Goal: Book appointment/travel/reservation

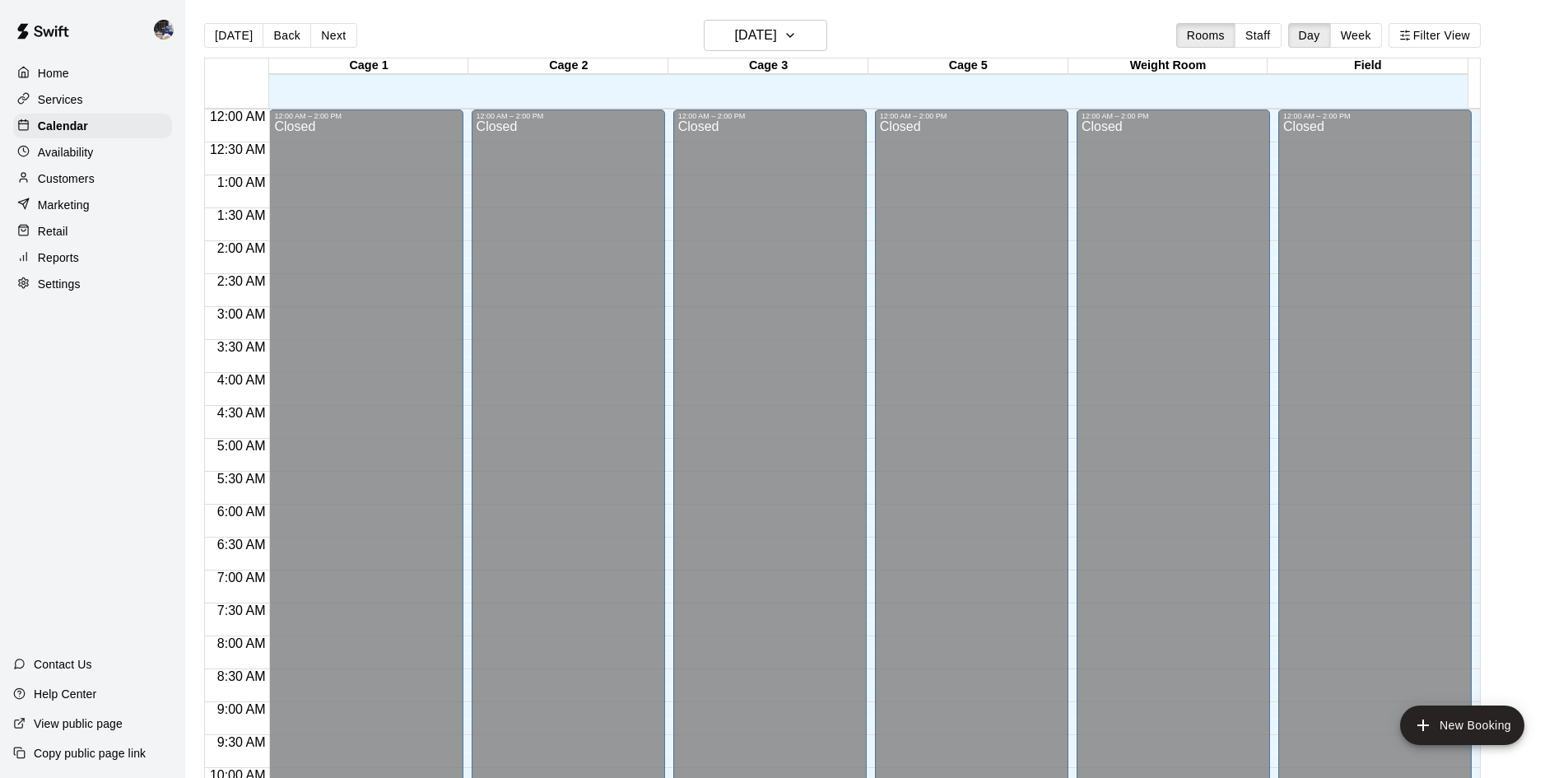
scroll to position [812, 0]
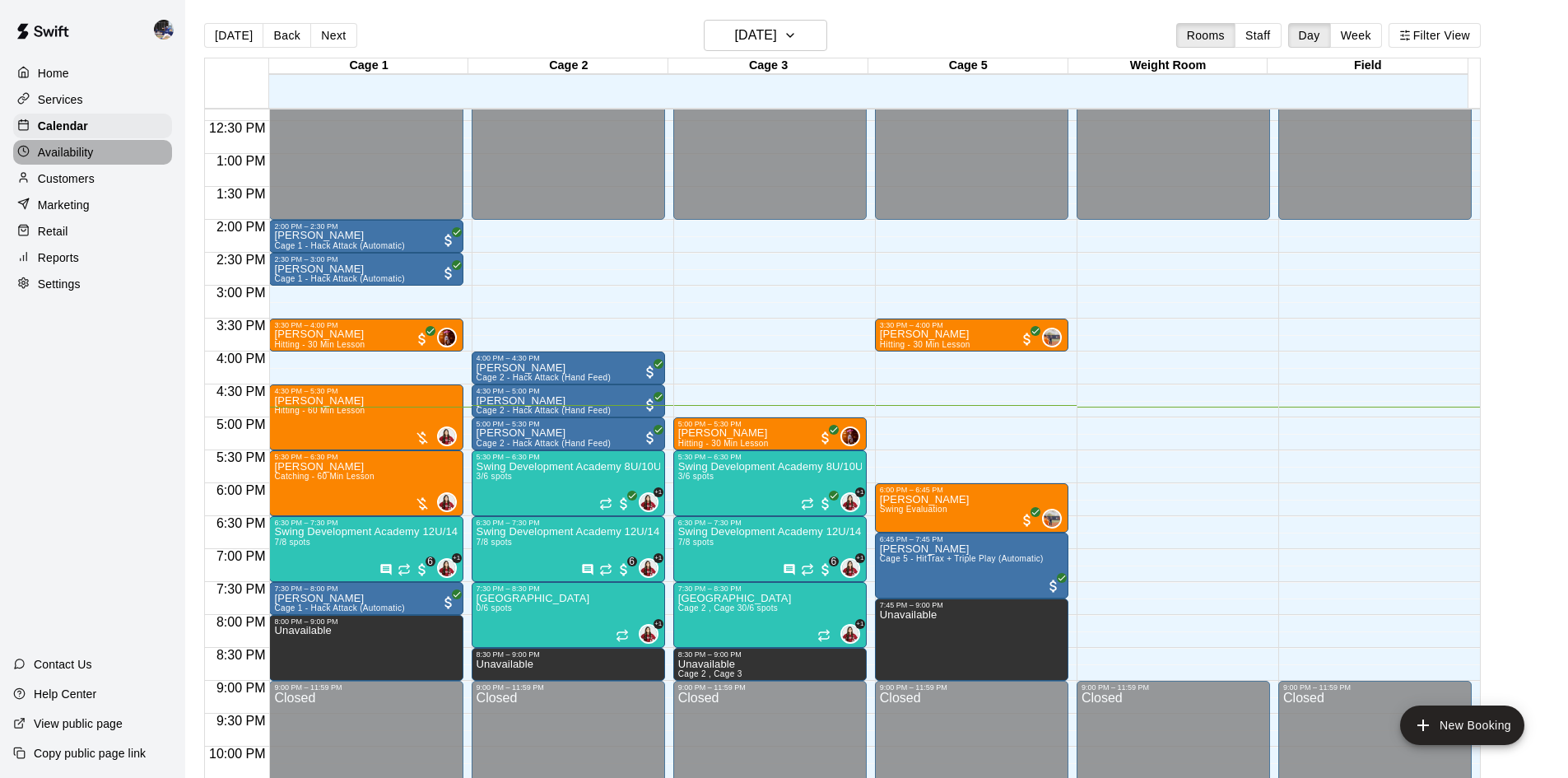
click at [96, 152] on div "Availability" at bounding box center [92, 152] width 159 height 25
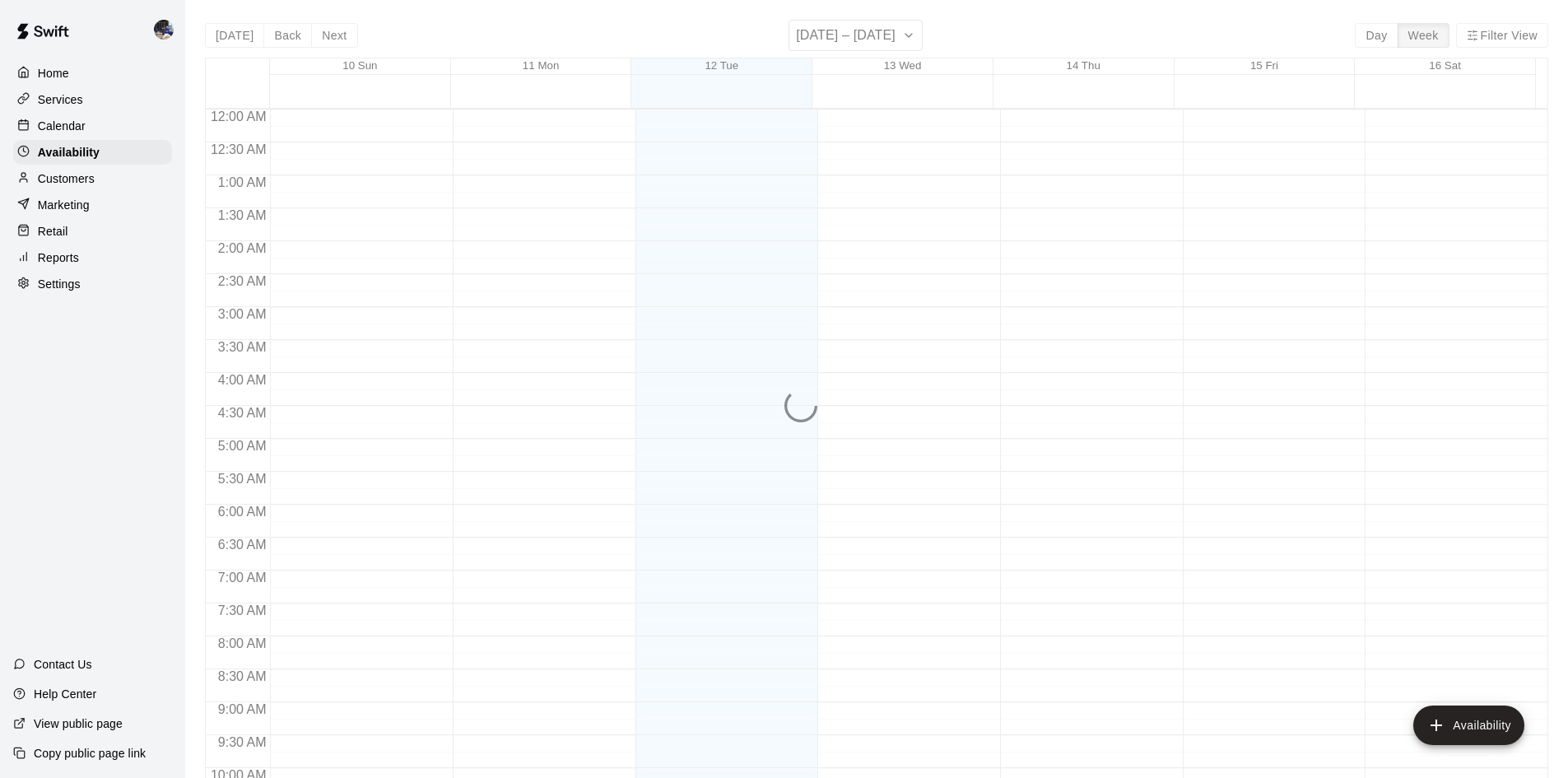
scroll to position [894, 0]
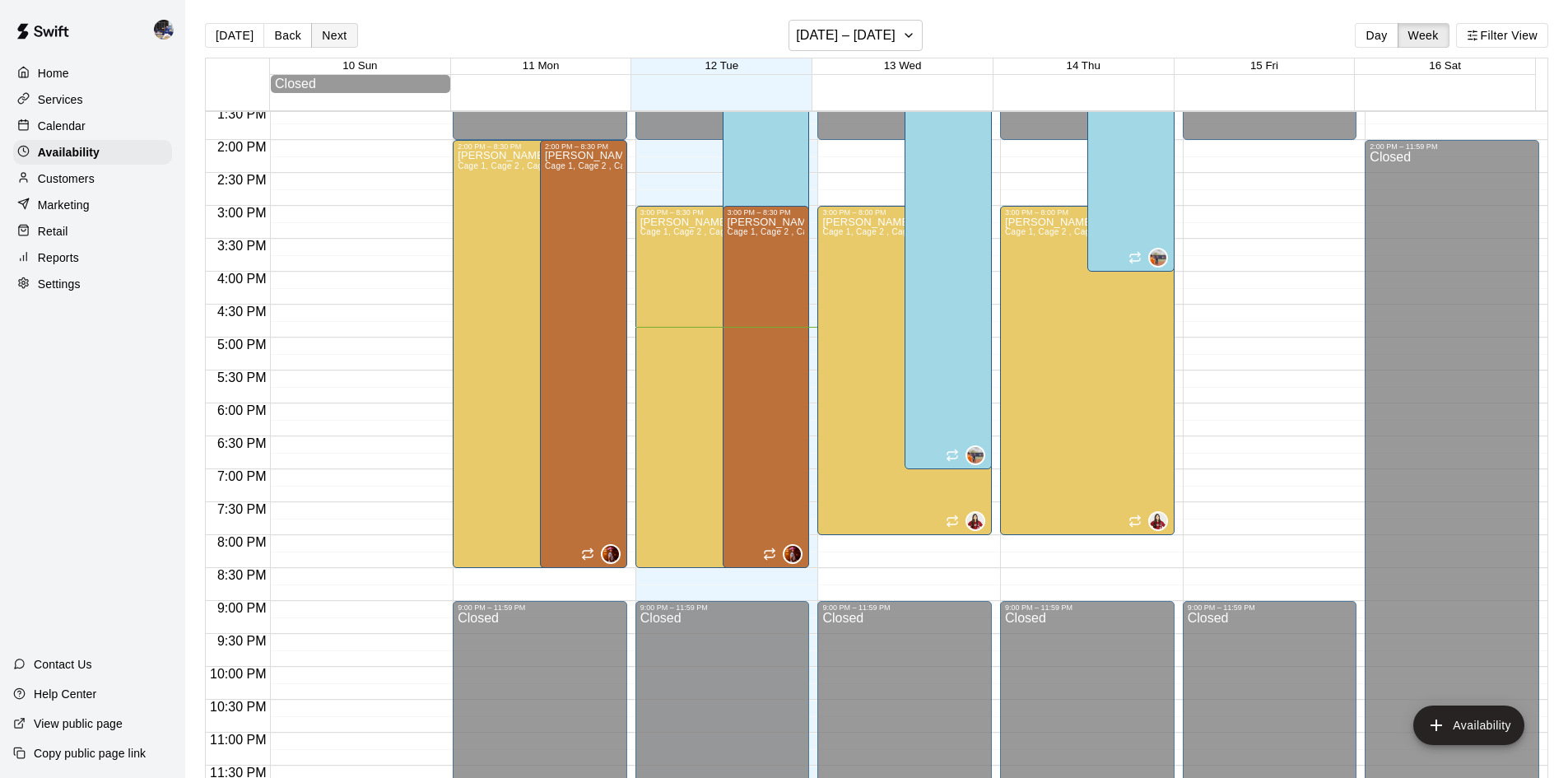
click at [337, 37] on button "Next" at bounding box center [334, 35] width 46 height 25
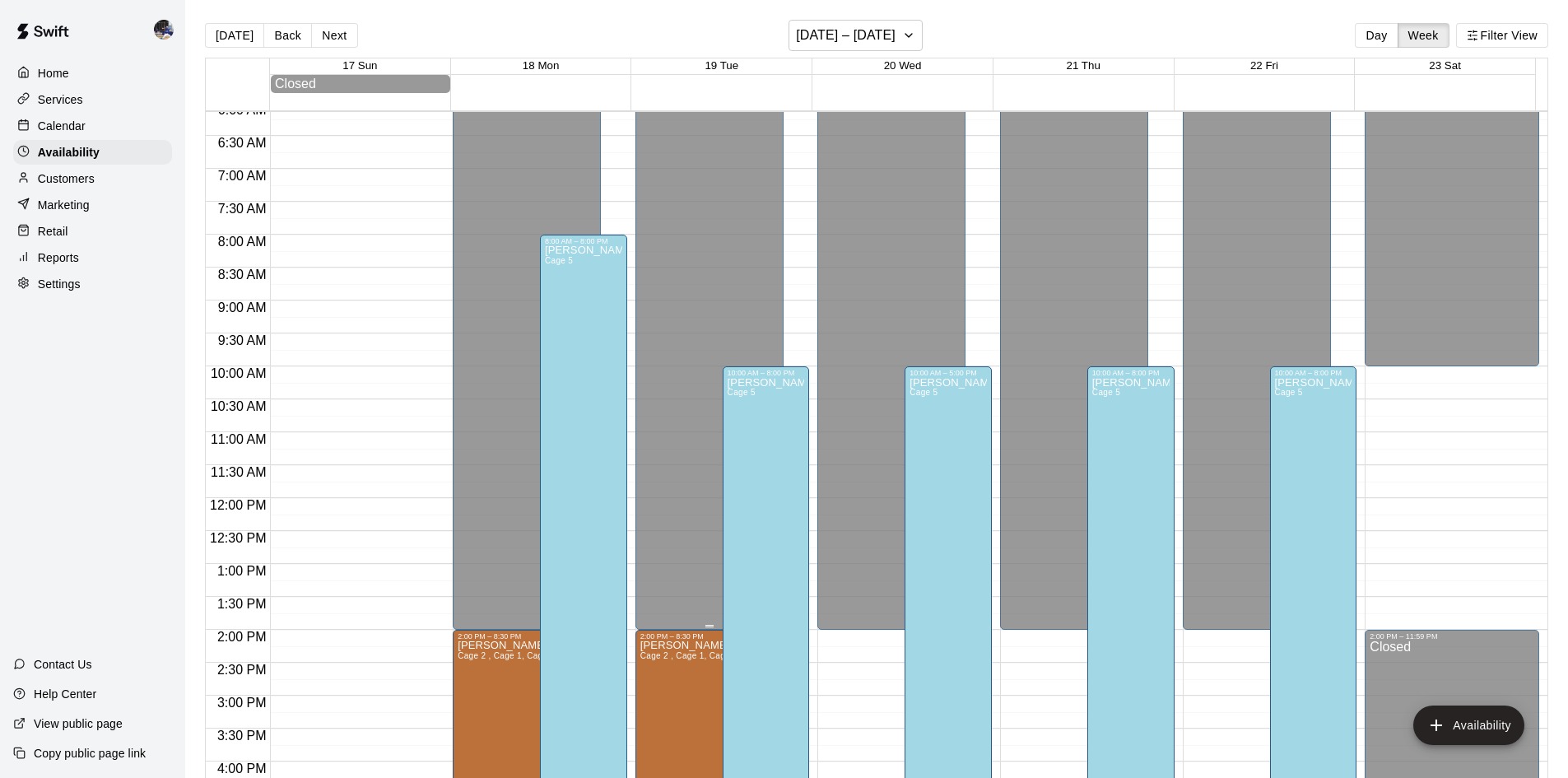
scroll to position [402, 0]
click at [328, 44] on button "Next" at bounding box center [334, 35] width 46 height 25
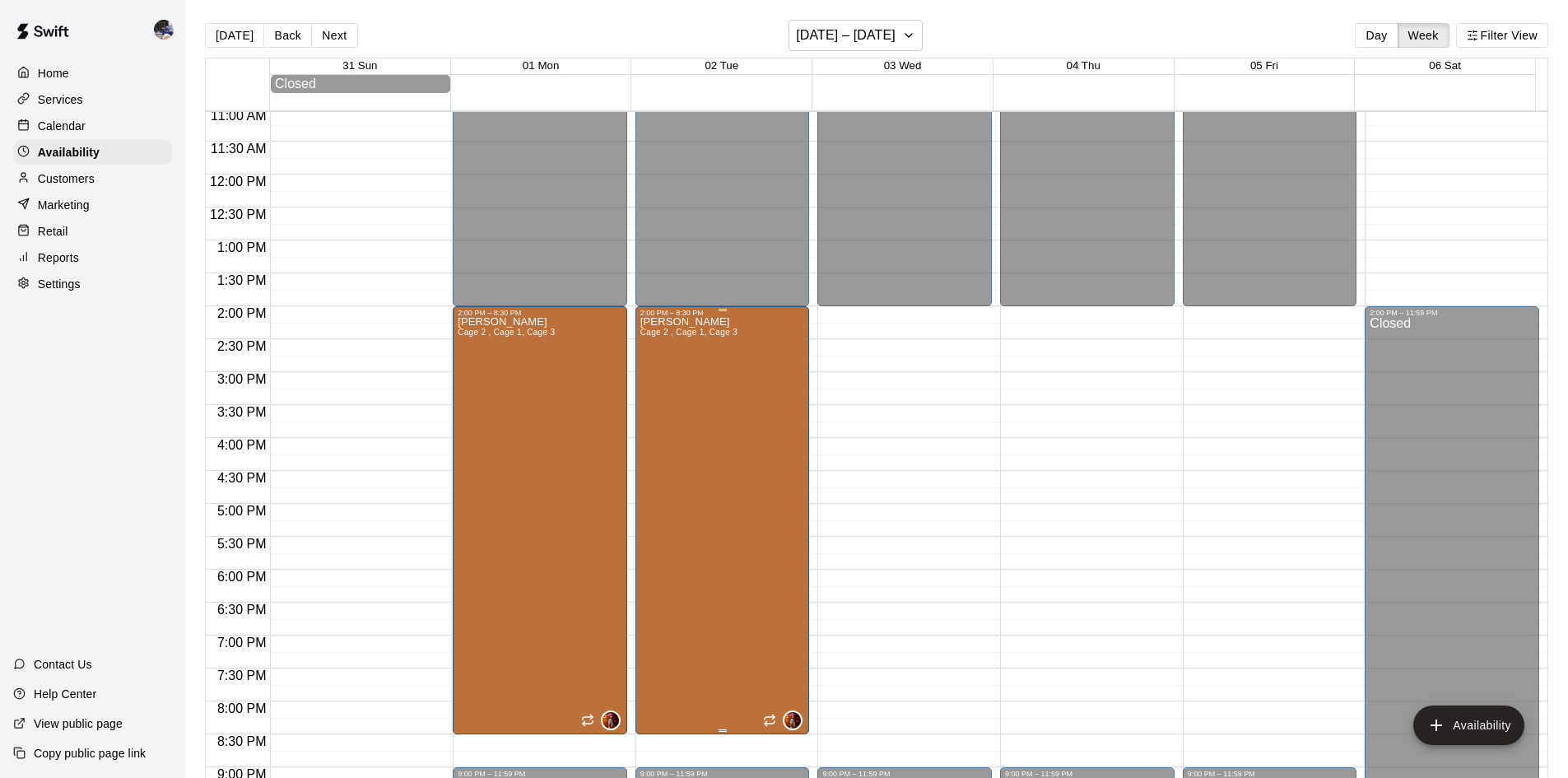
scroll to position [730, 0]
click at [236, 41] on button "Today" at bounding box center [234, 35] width 59 height 25
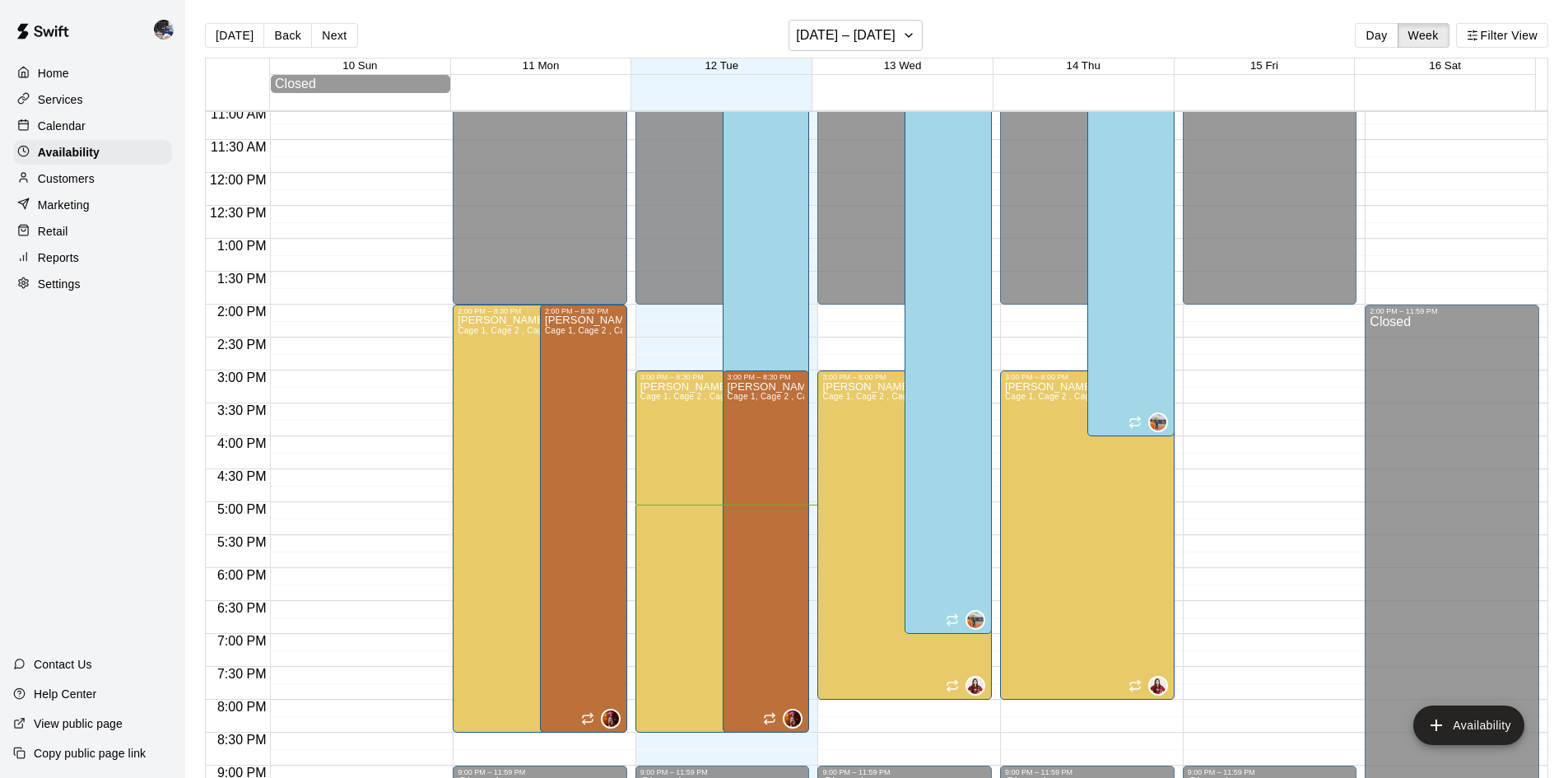
click at [68, 124] on p "Calendar" at bounding box center [61, 126] width 47 height 16
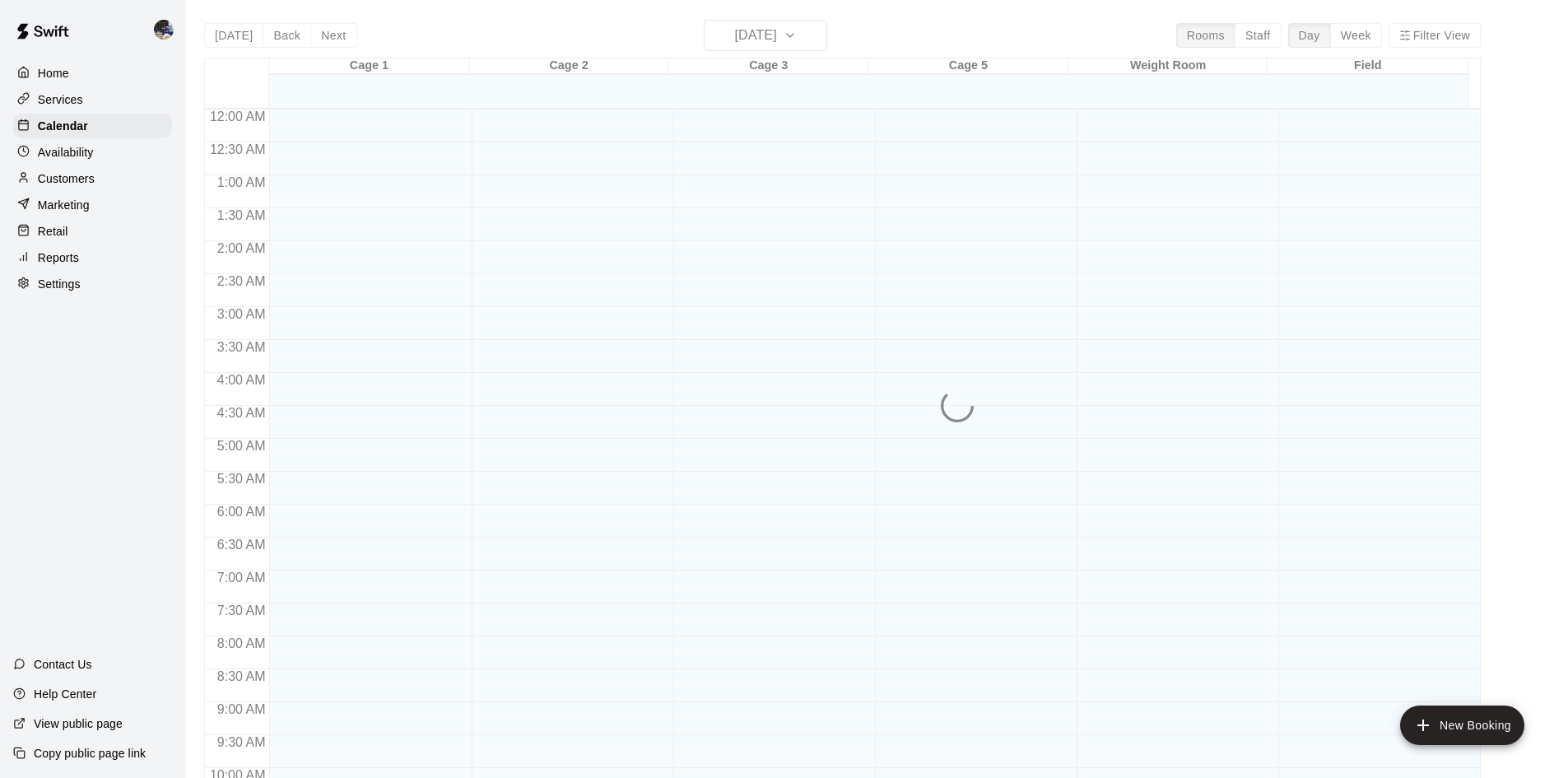
scroll to position [844, 0]
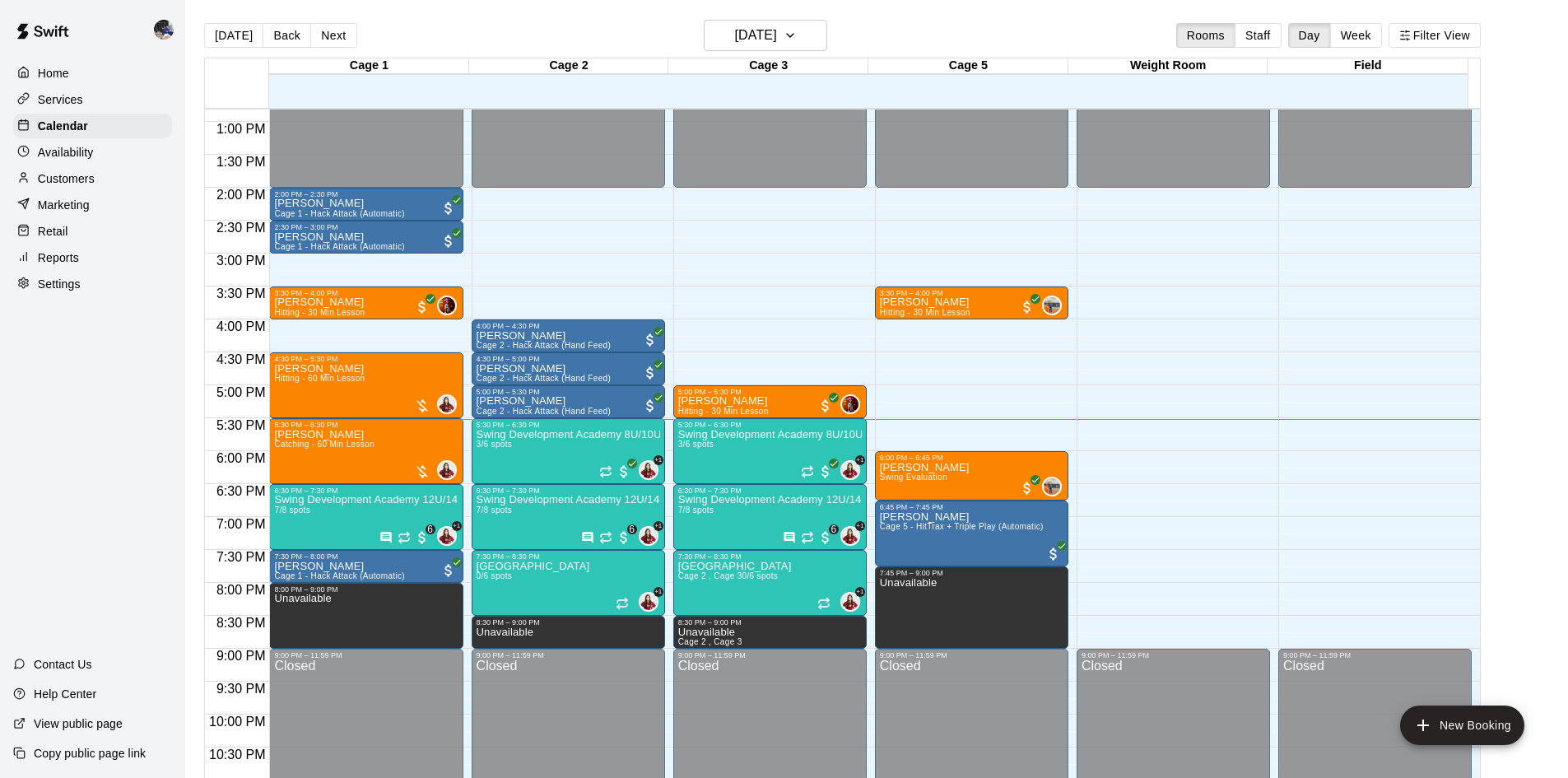
click at [78, 258] on p "Reports" at bounding box center [58, 258] width 41 height 16
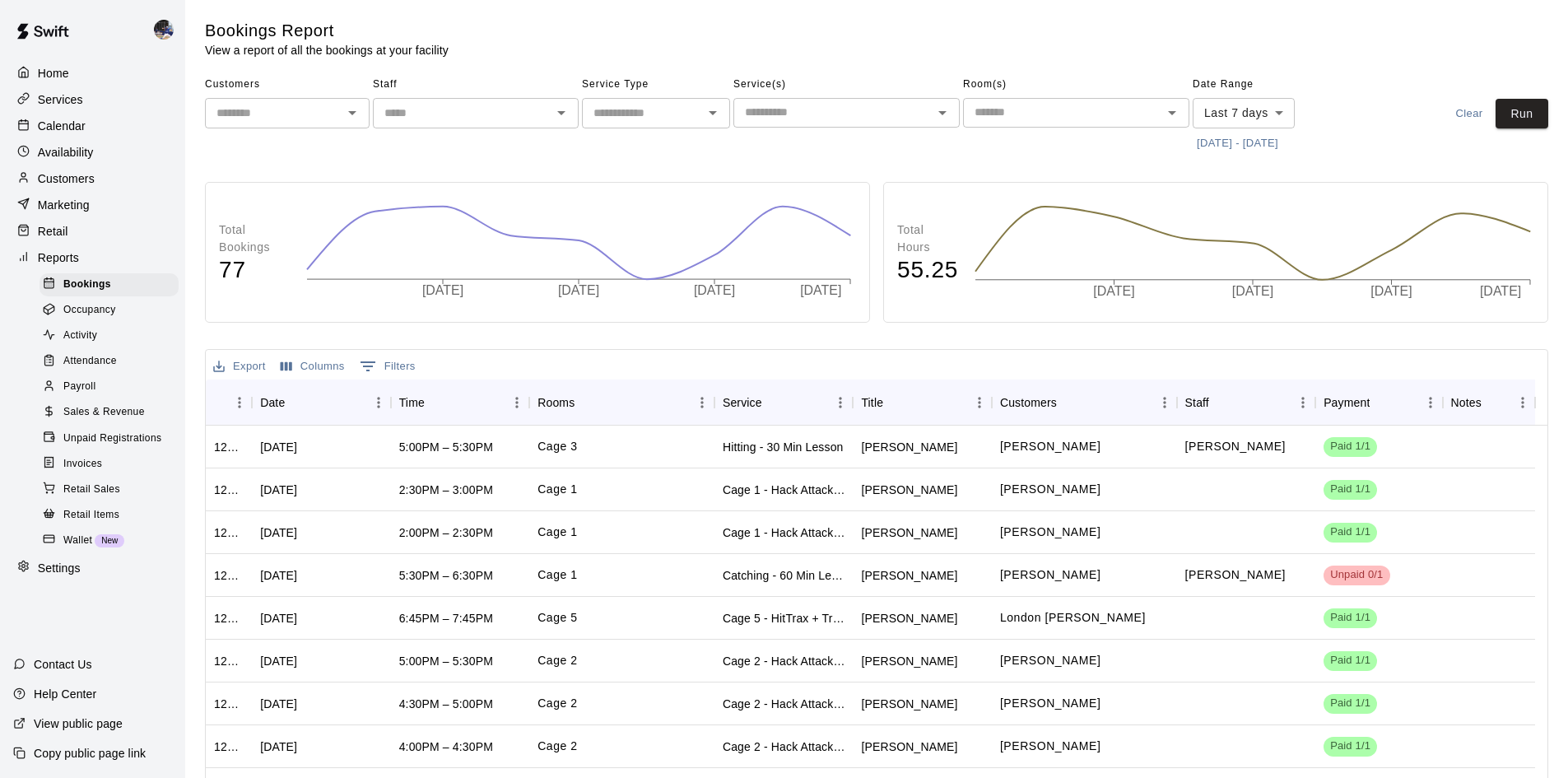
click at [105, 421] on span "Sales & Revenue" at bounding box center [103, 413] width 81 height 16
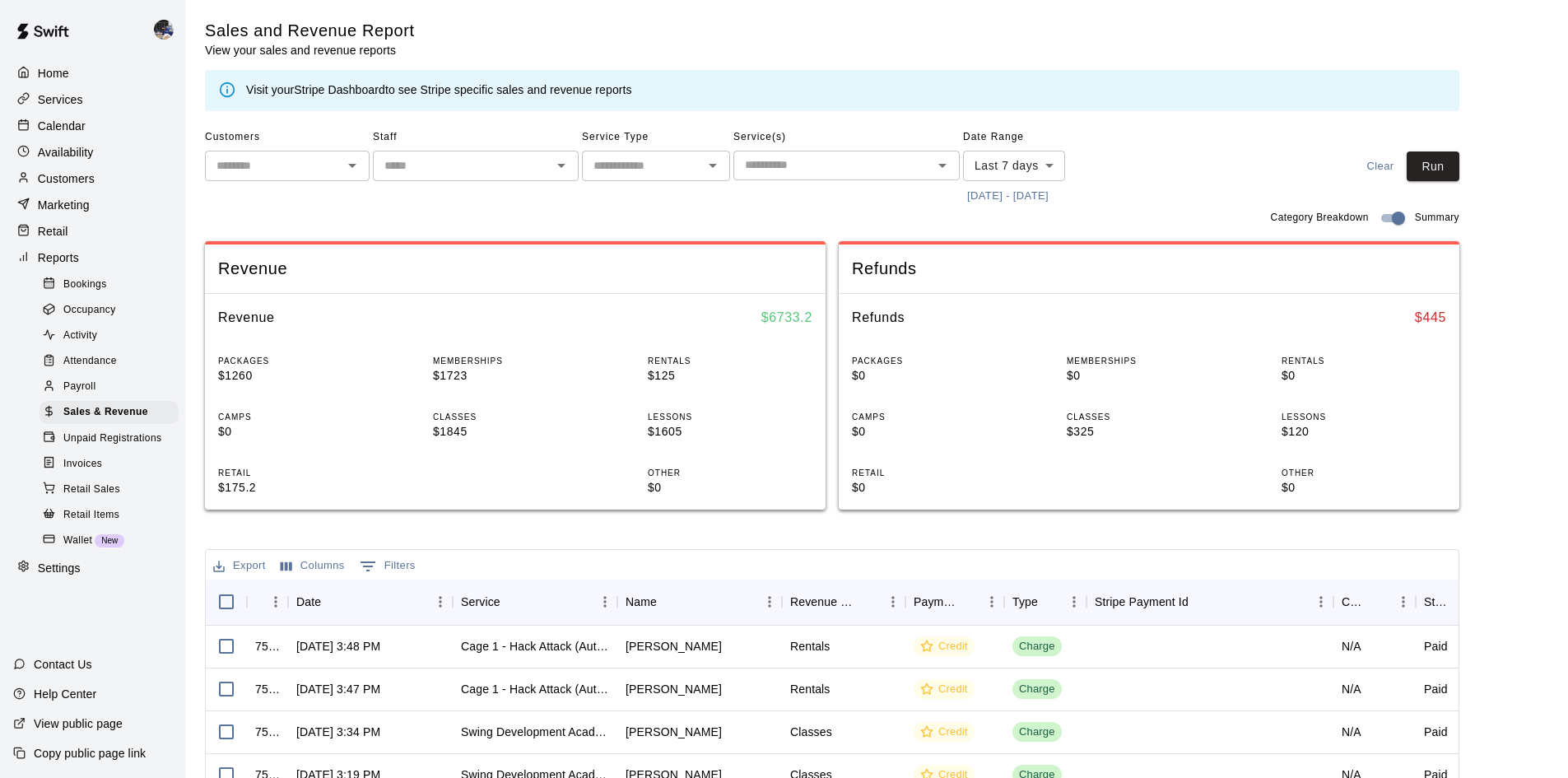
click at [1016, 189] on button "8/5/2025 - 8/12/2025" at bounding box center [1008, 196] width 89 height 26
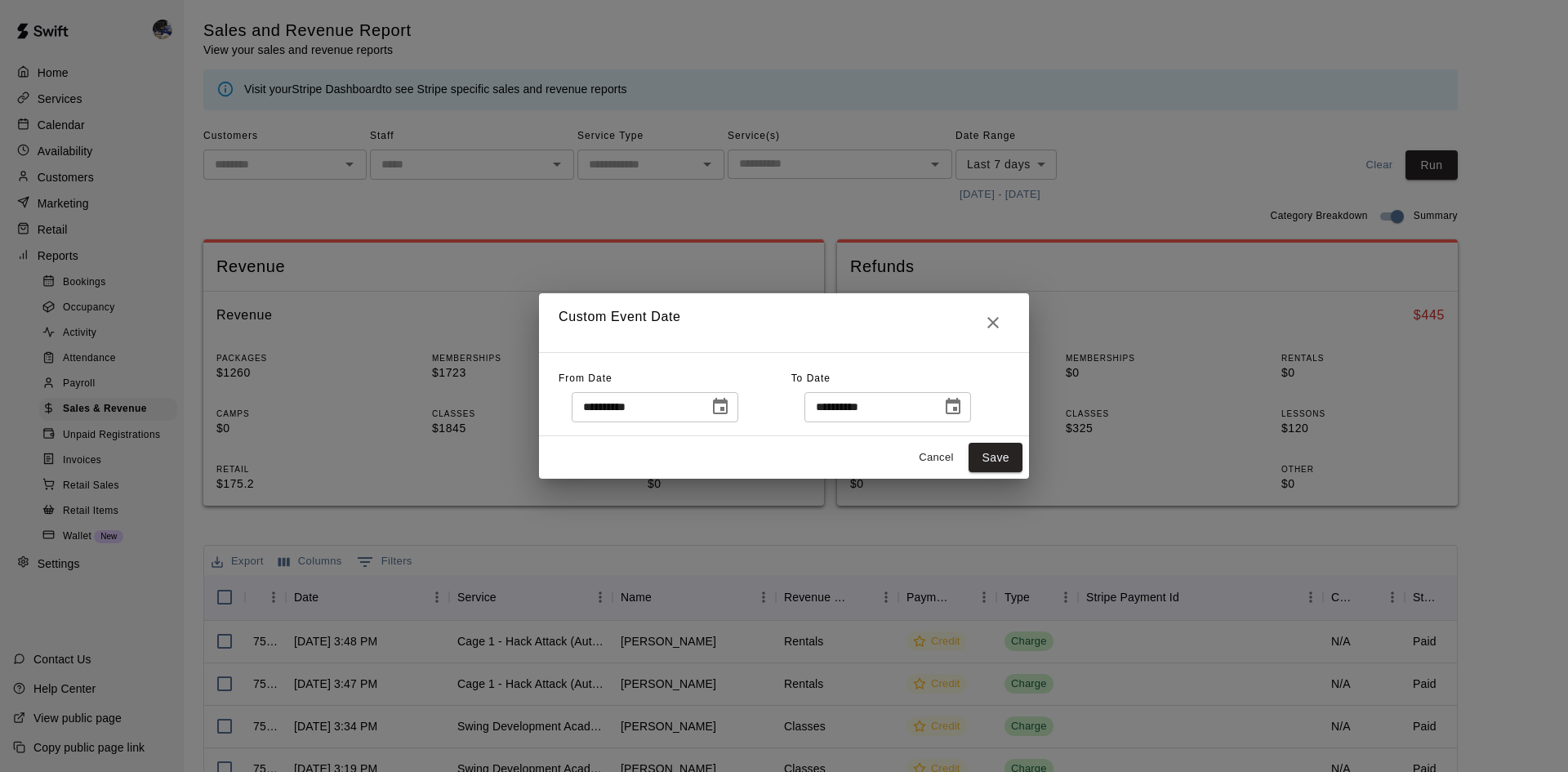
click at [736, 401] on button "Choose date, selected date is Aug 5, 2025" at bounding box center [720, 407] width 33 height 33
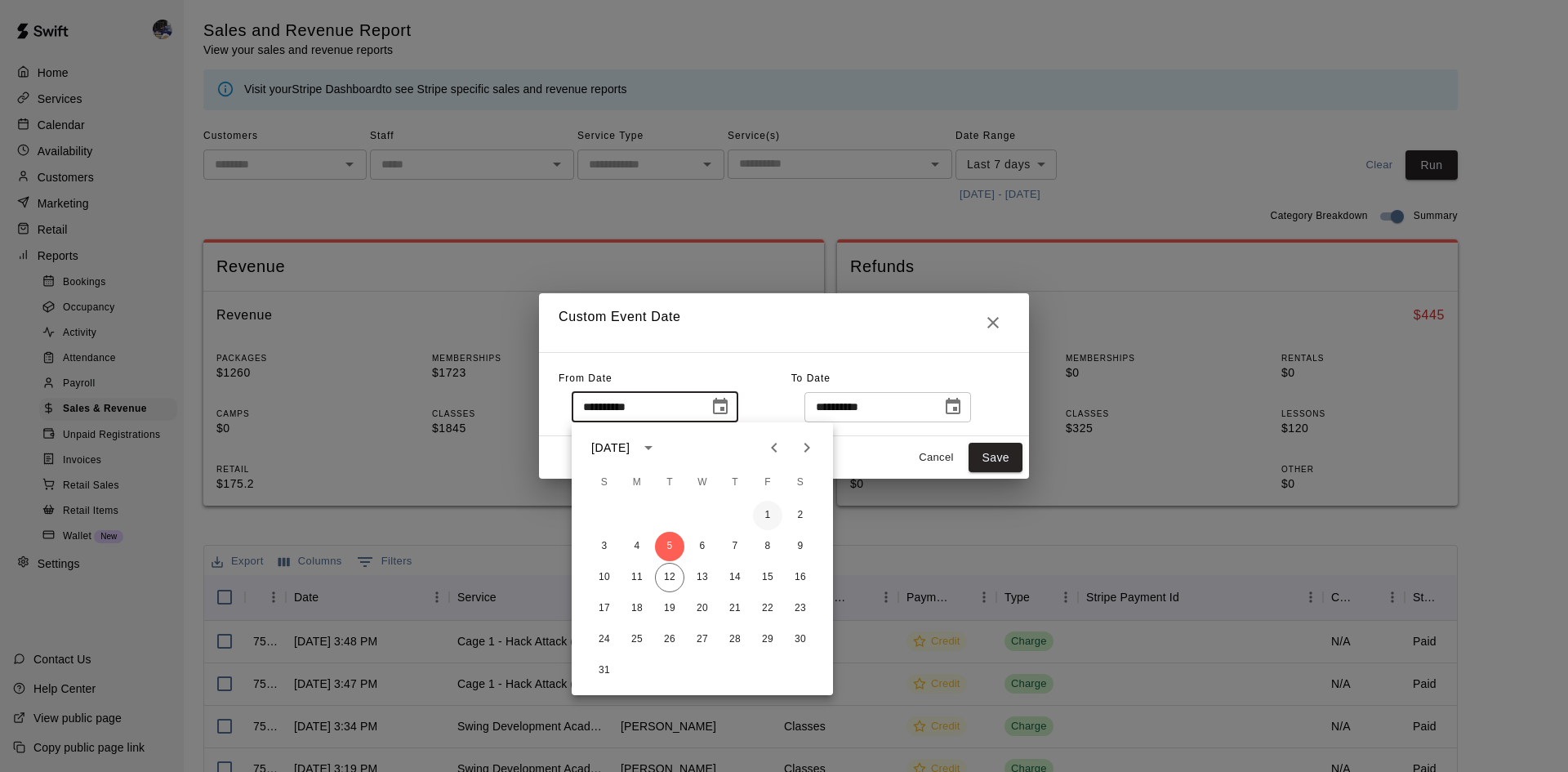
click at [765, 505] on button "1" at bounding box center [767, 516] width 29 height 29
type input "**********"
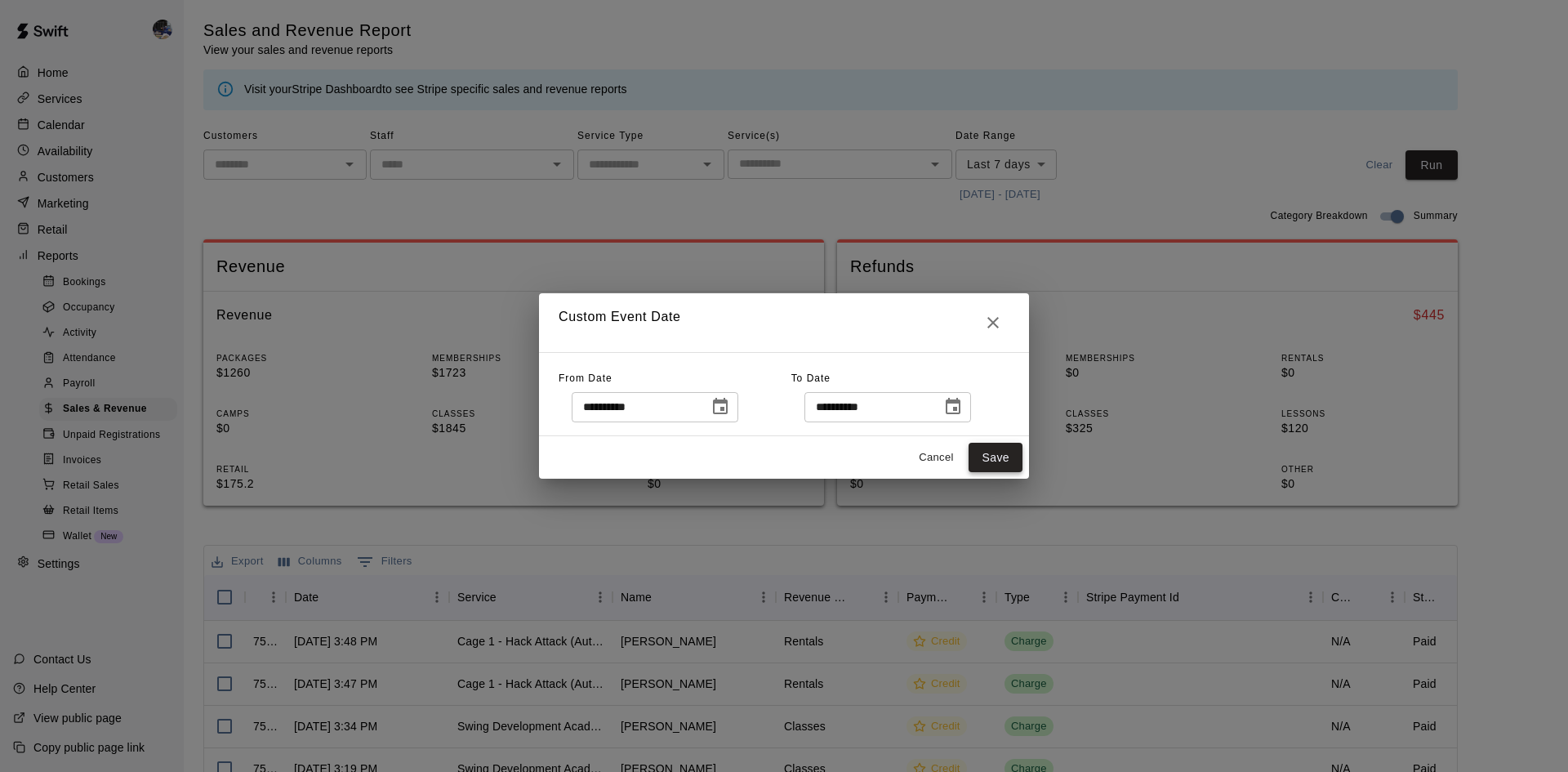
click at [977, 463] on button "Save" at bounding box center [995, 458] width 53 height 30
type input "******"
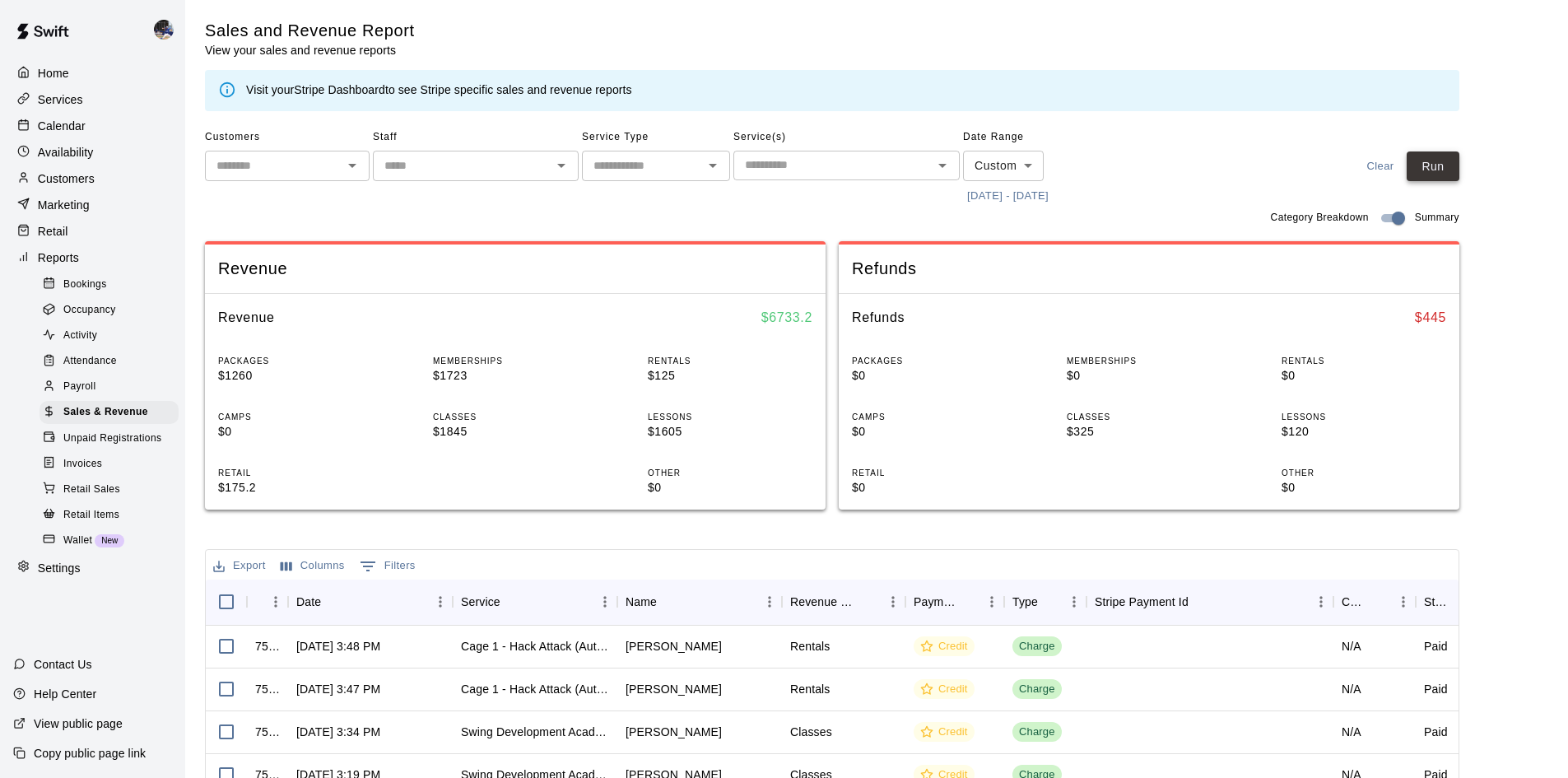
click at [1450, 158] on button "Run" at bounding box center [1434, 166] width 53 height 30
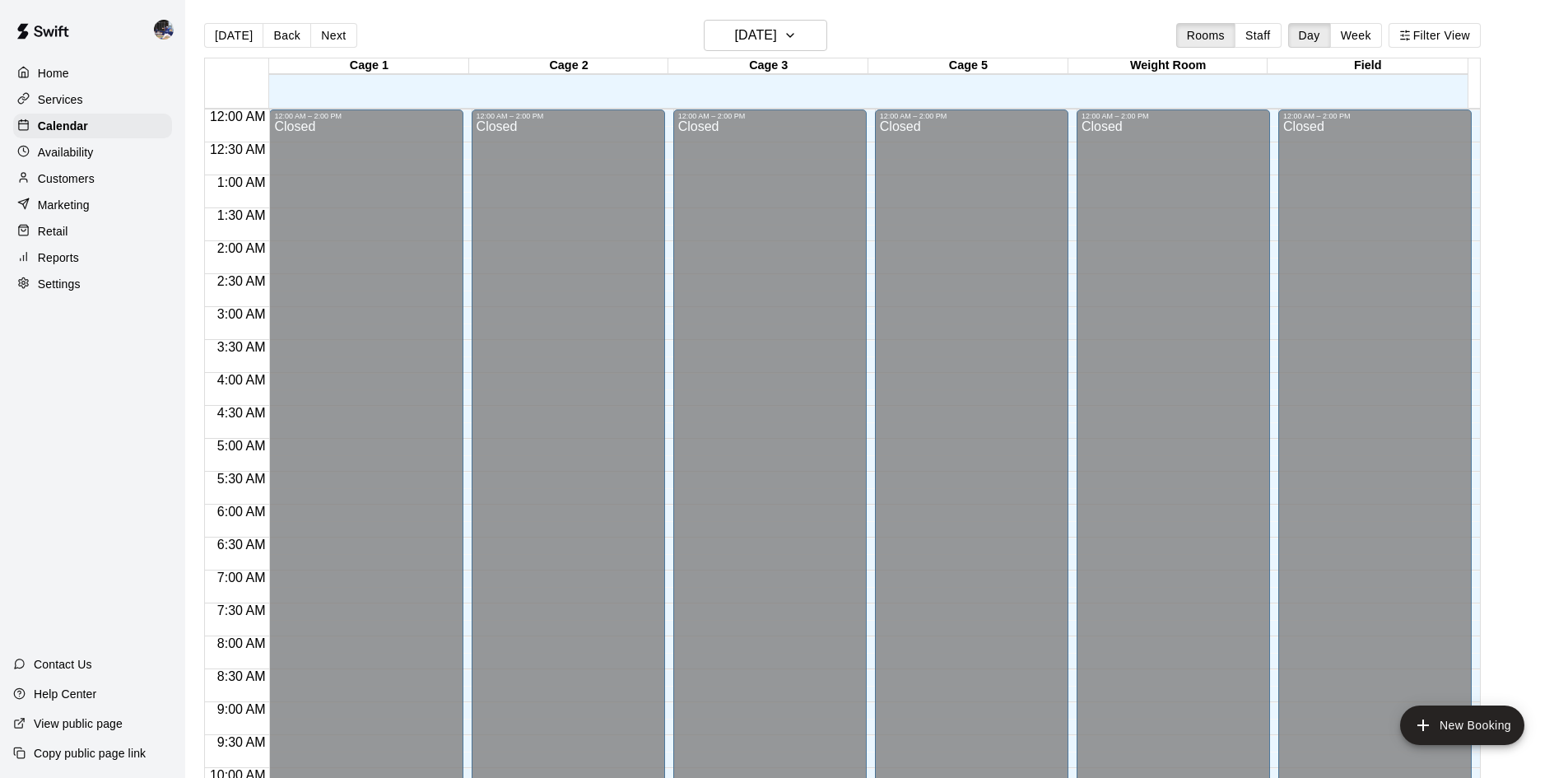
scroll to position [814, 0]
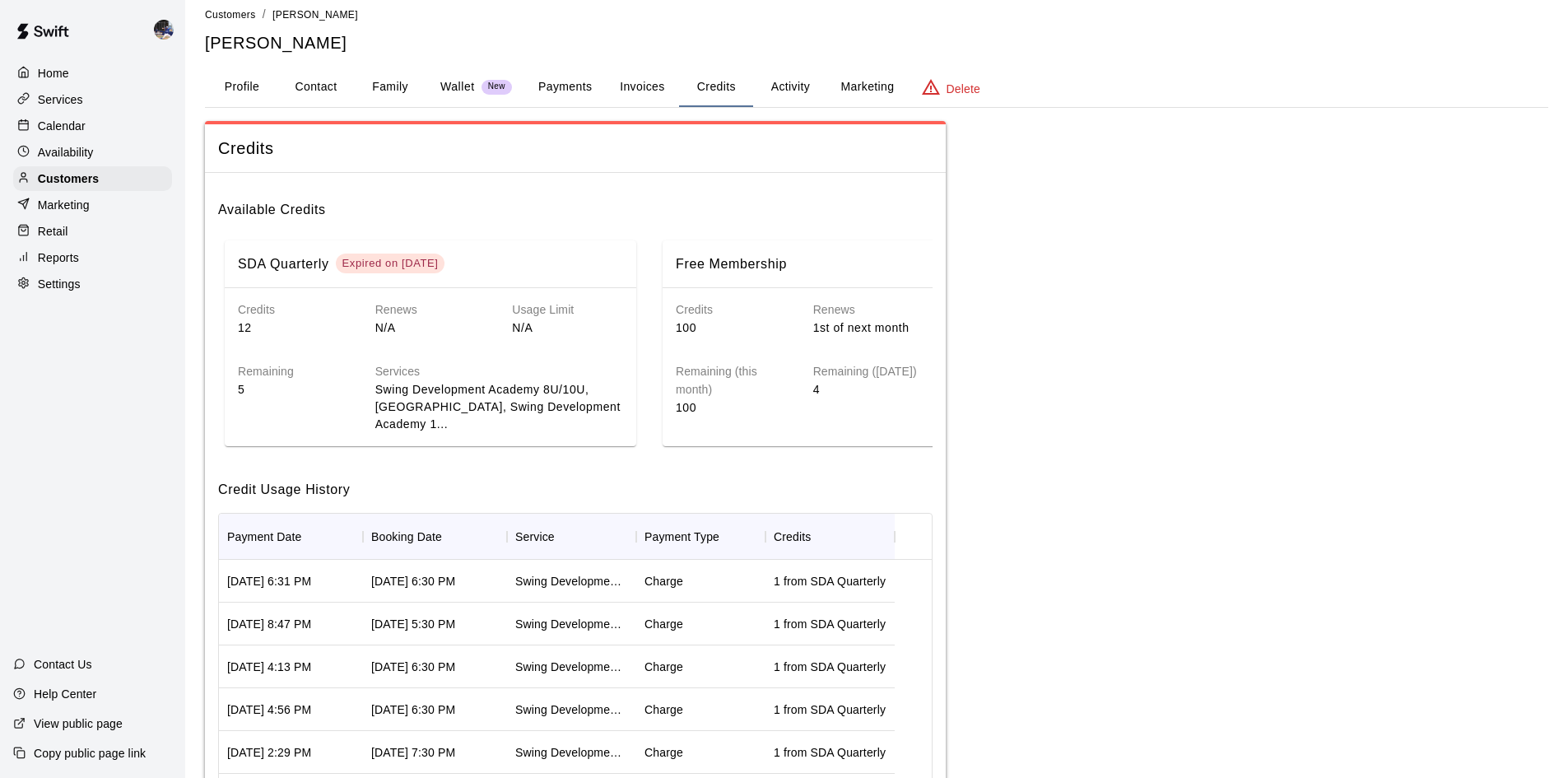
scroll to position [0, 5]
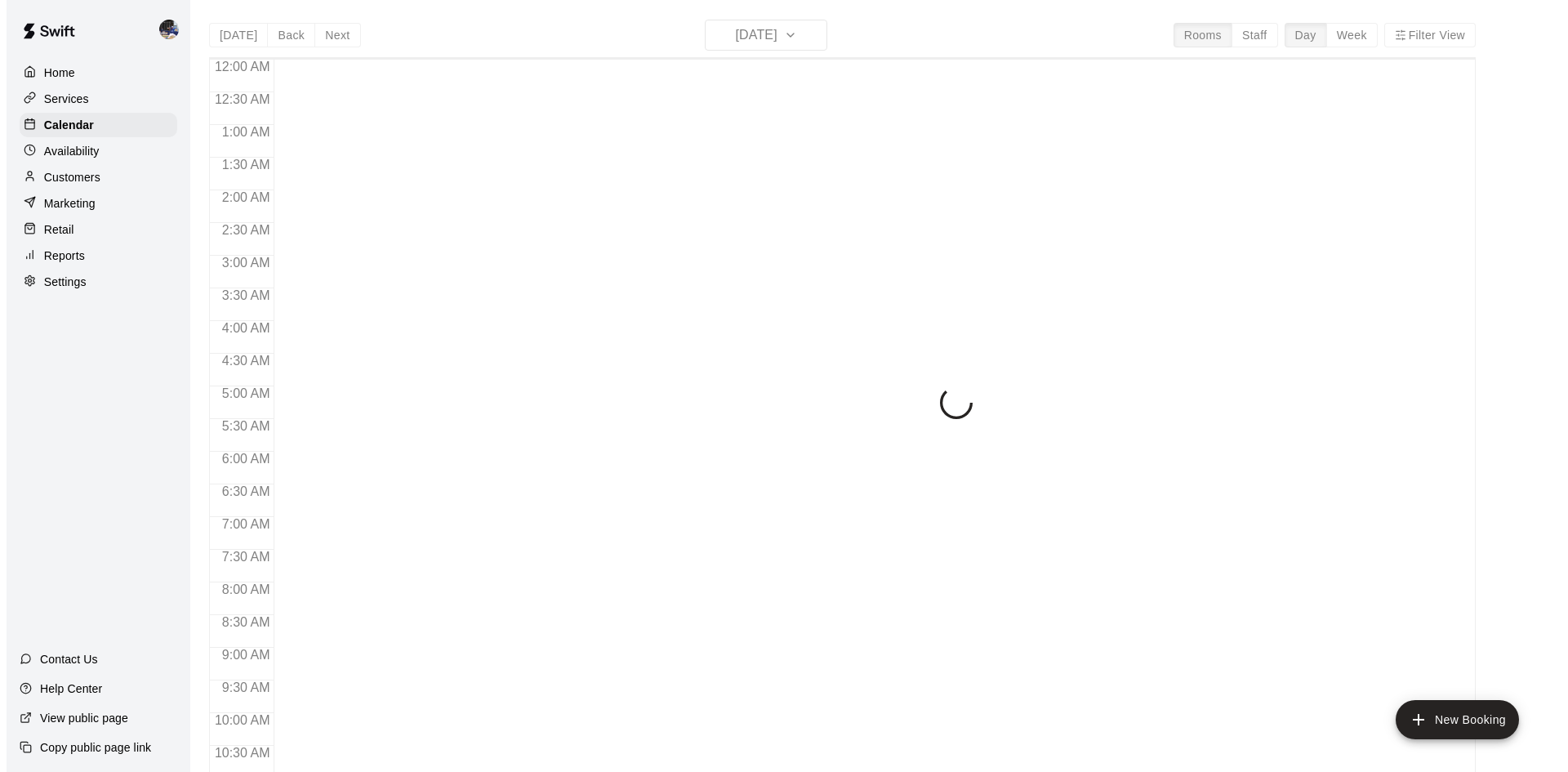
scroll to position [837, 0]
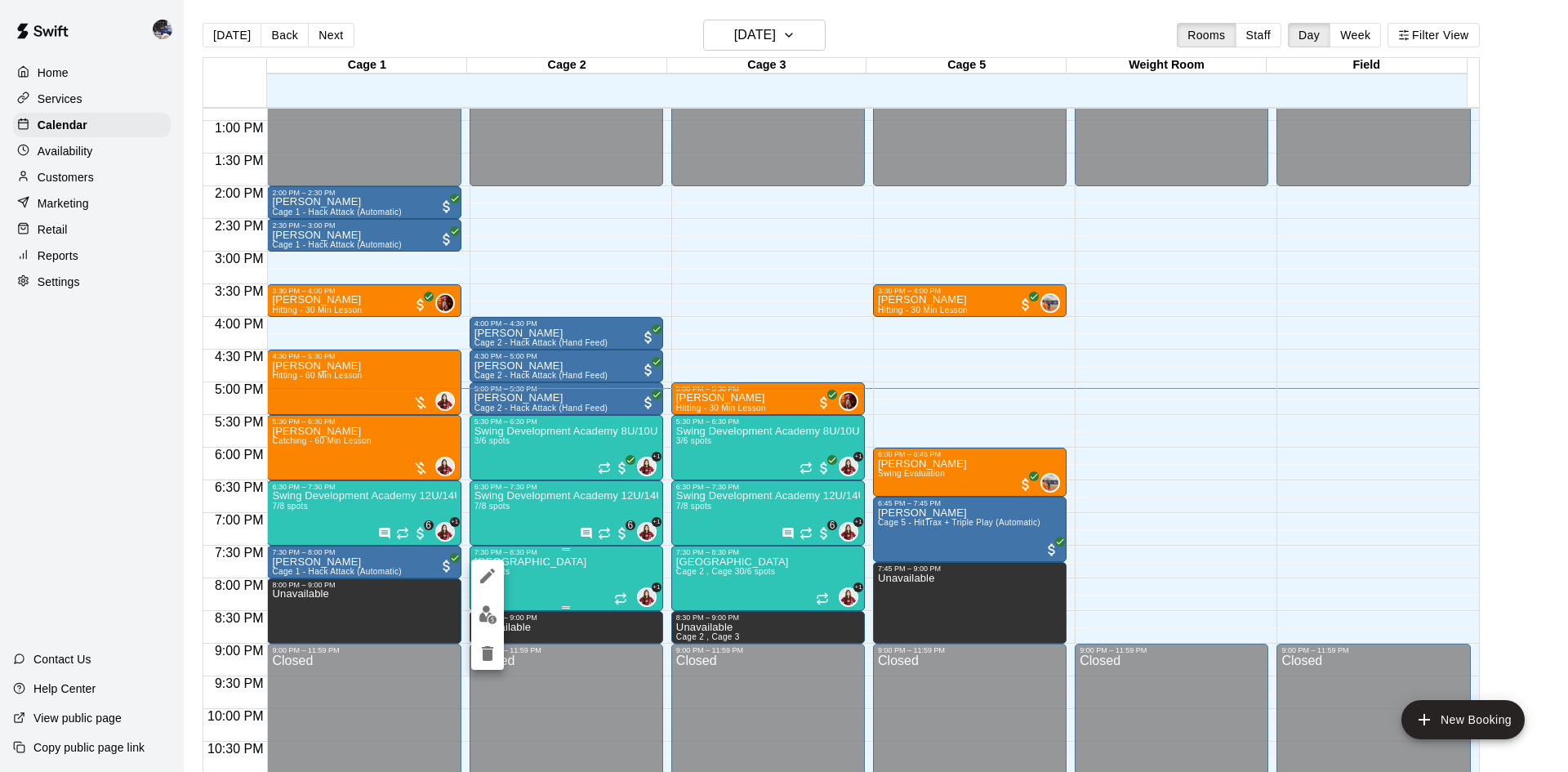
click at [585, 574] on div at bounding box center [784, 386] width 1568 height 772
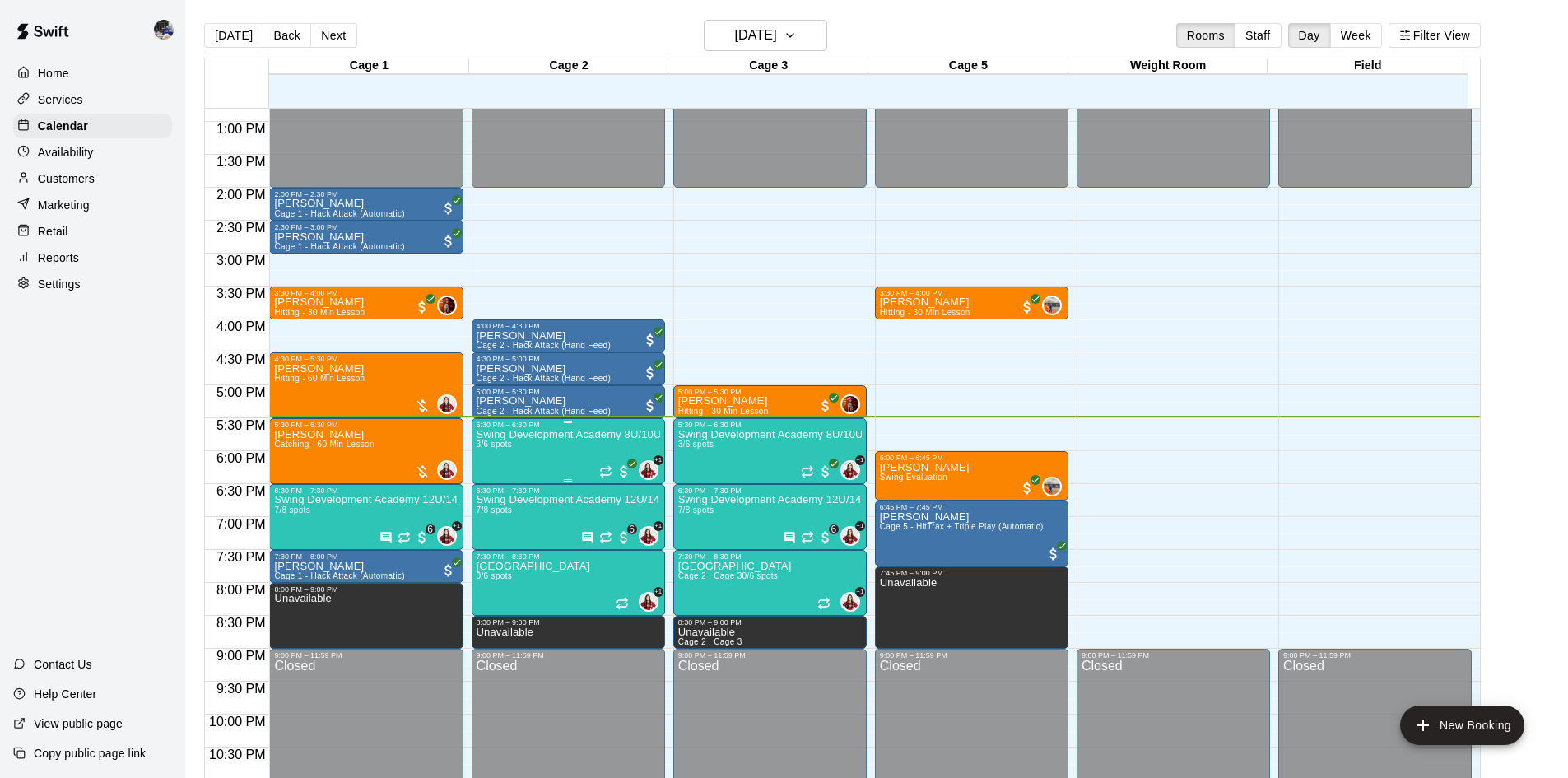
click at [542, 435] on p "Swing Development Academy 8U/10U" at bounding box center [568, 435] width 184 height 0
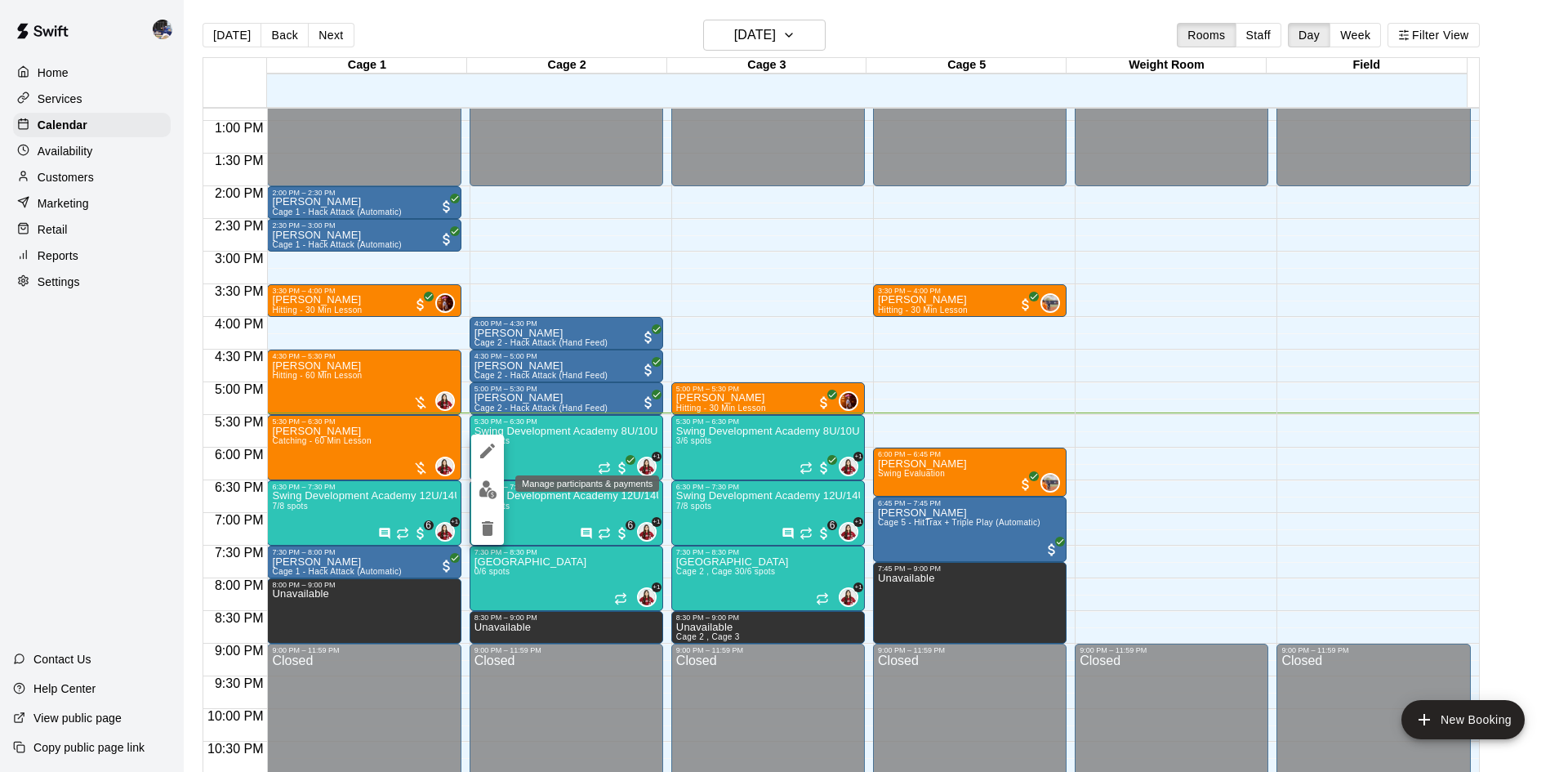
click at [483, 487] on img "edit" at bounding box center [487, 489] width 19 height 19
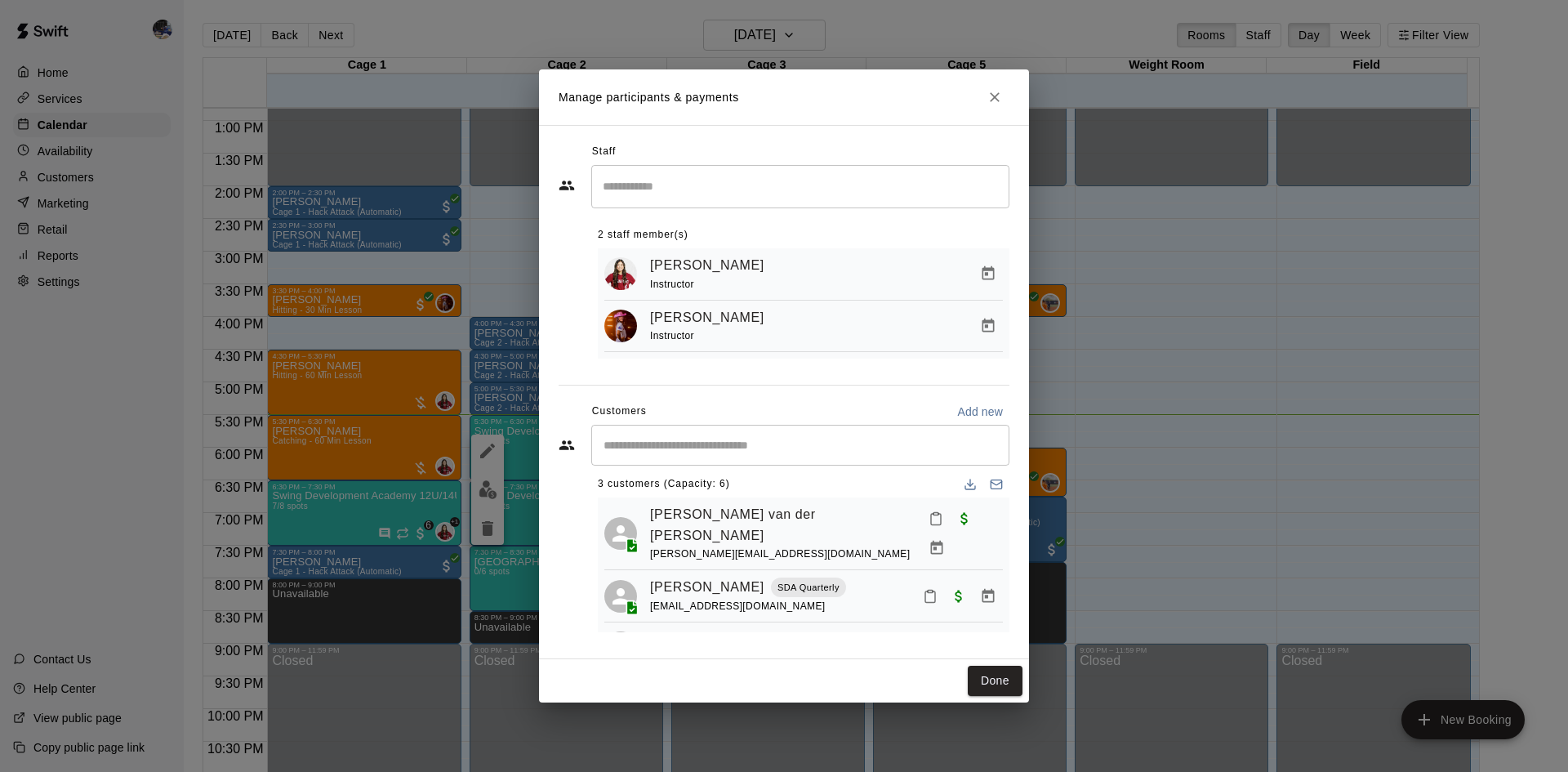
scroll to position [0, 0]
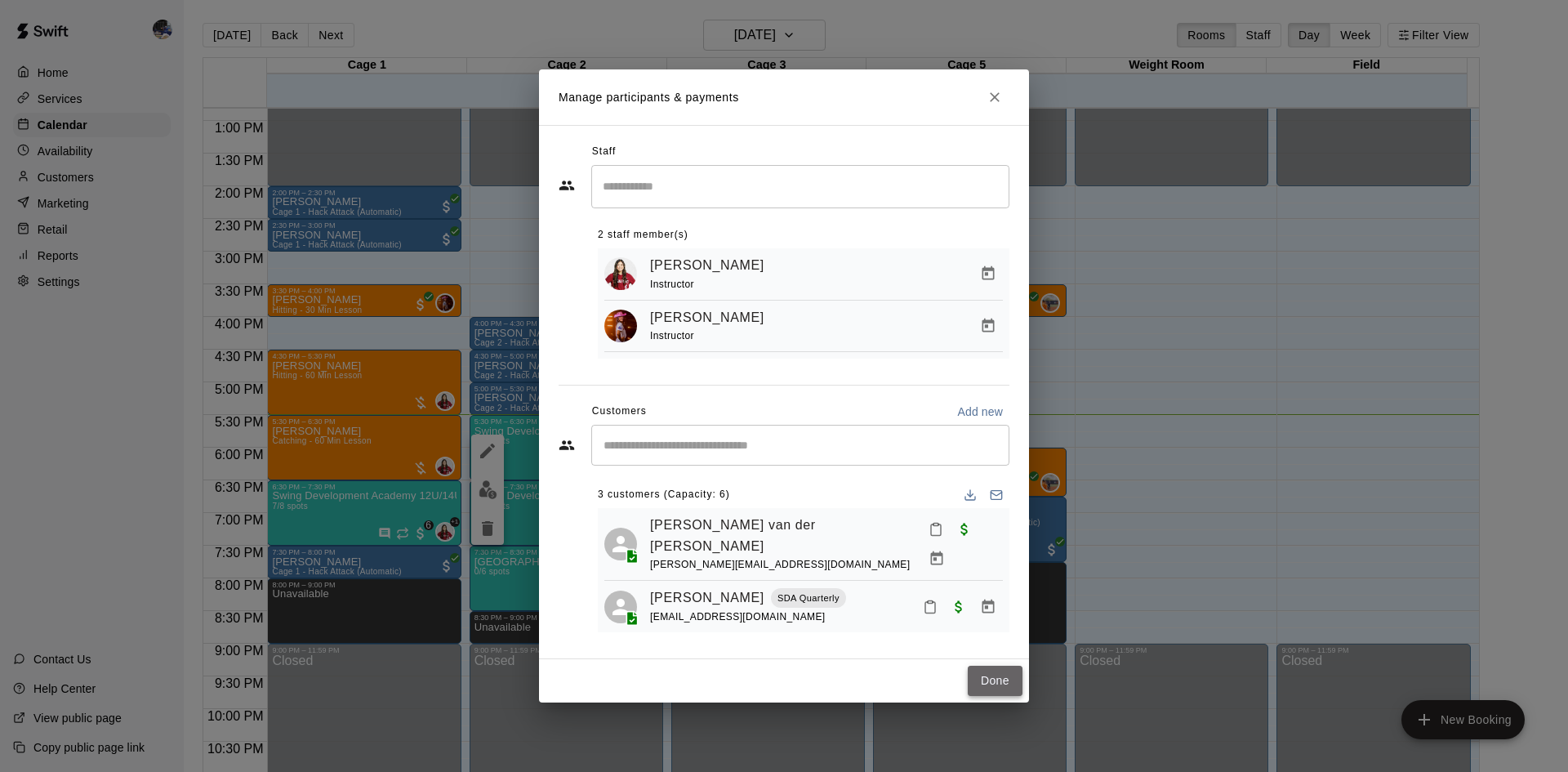
click at [982, 687] on button "Done" at bounding box center [995, 680] width 54 height 30
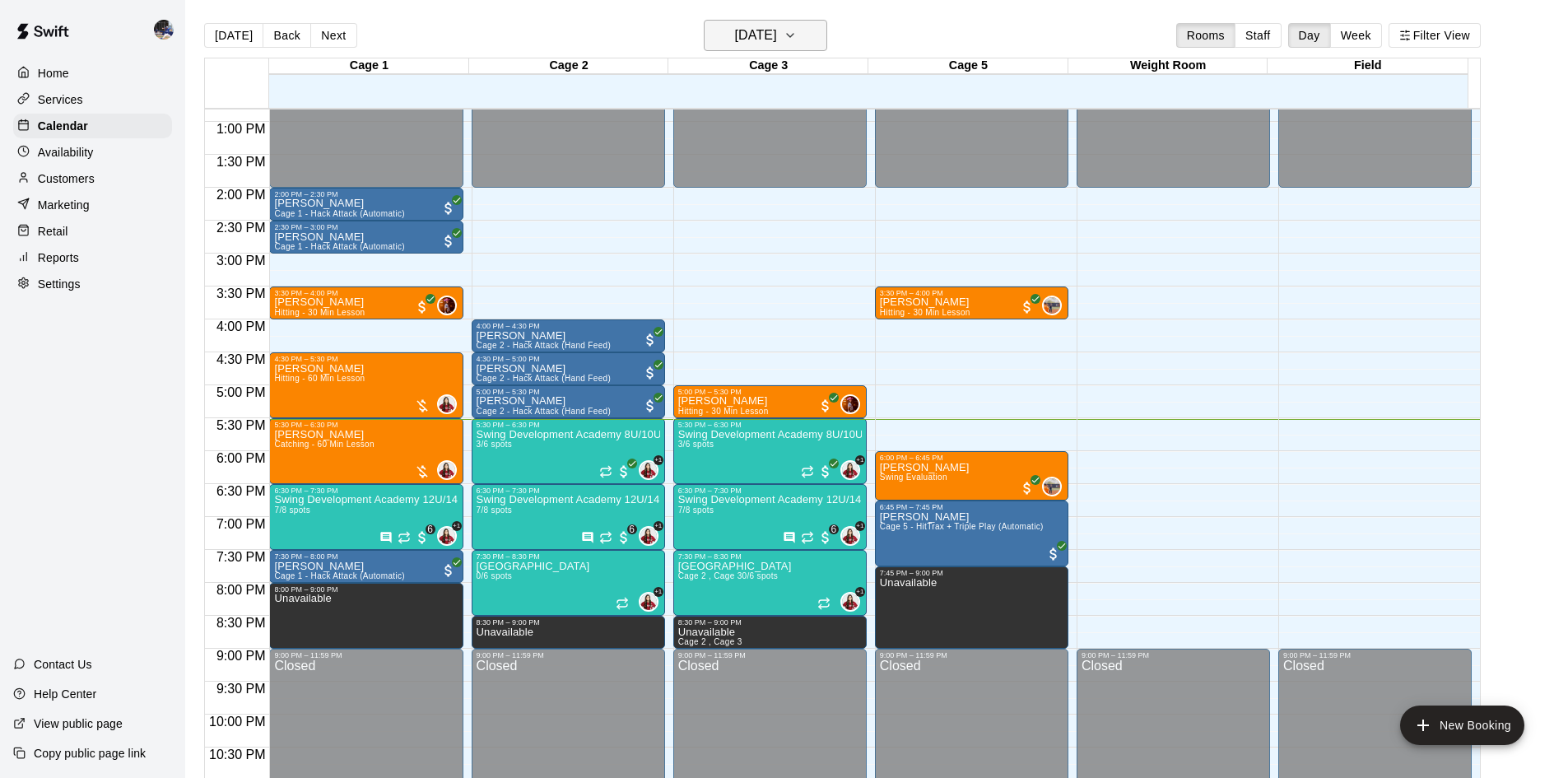
click at [777, 37] on h6 "Tuesday Aug 12" at bounding box center [756, 35] width 42 height 23
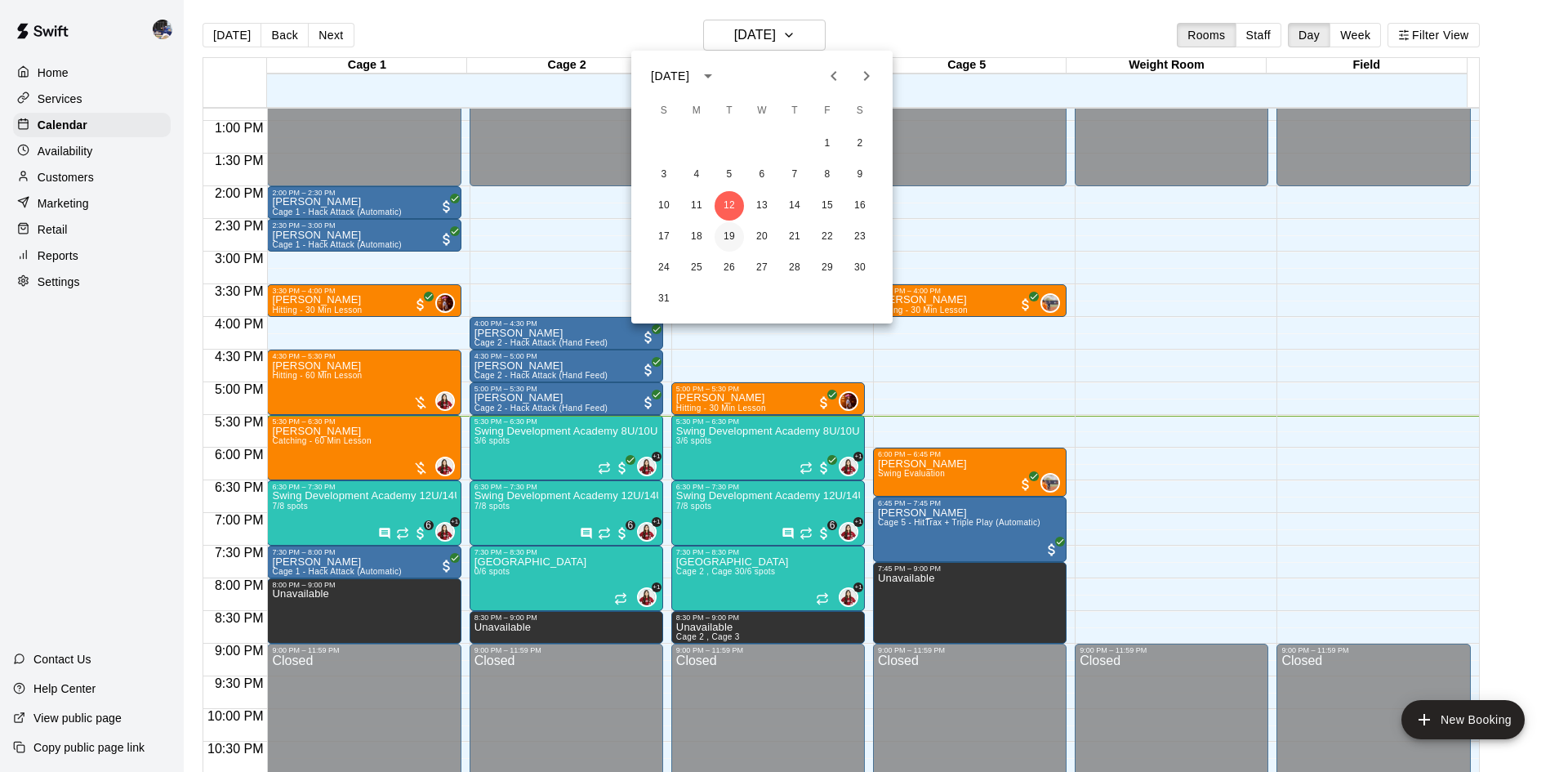
click at [726, 230] on button "19" at bounding box center [729, 236] width 29 height 29
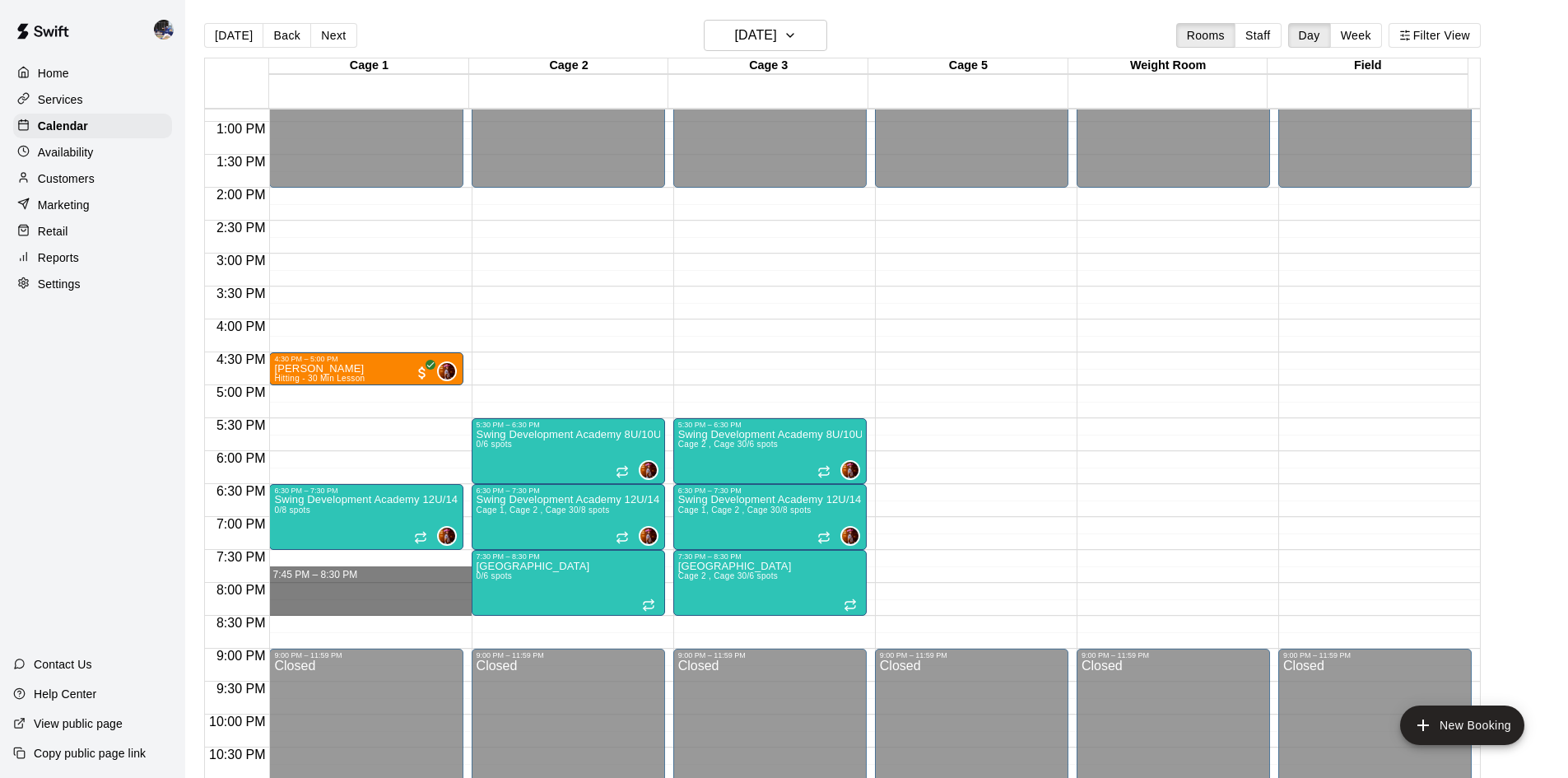
drag, startPoint x: 364, startPoint y: 556, endPoint x: 375, endPoint y: 605, distance: 50.2
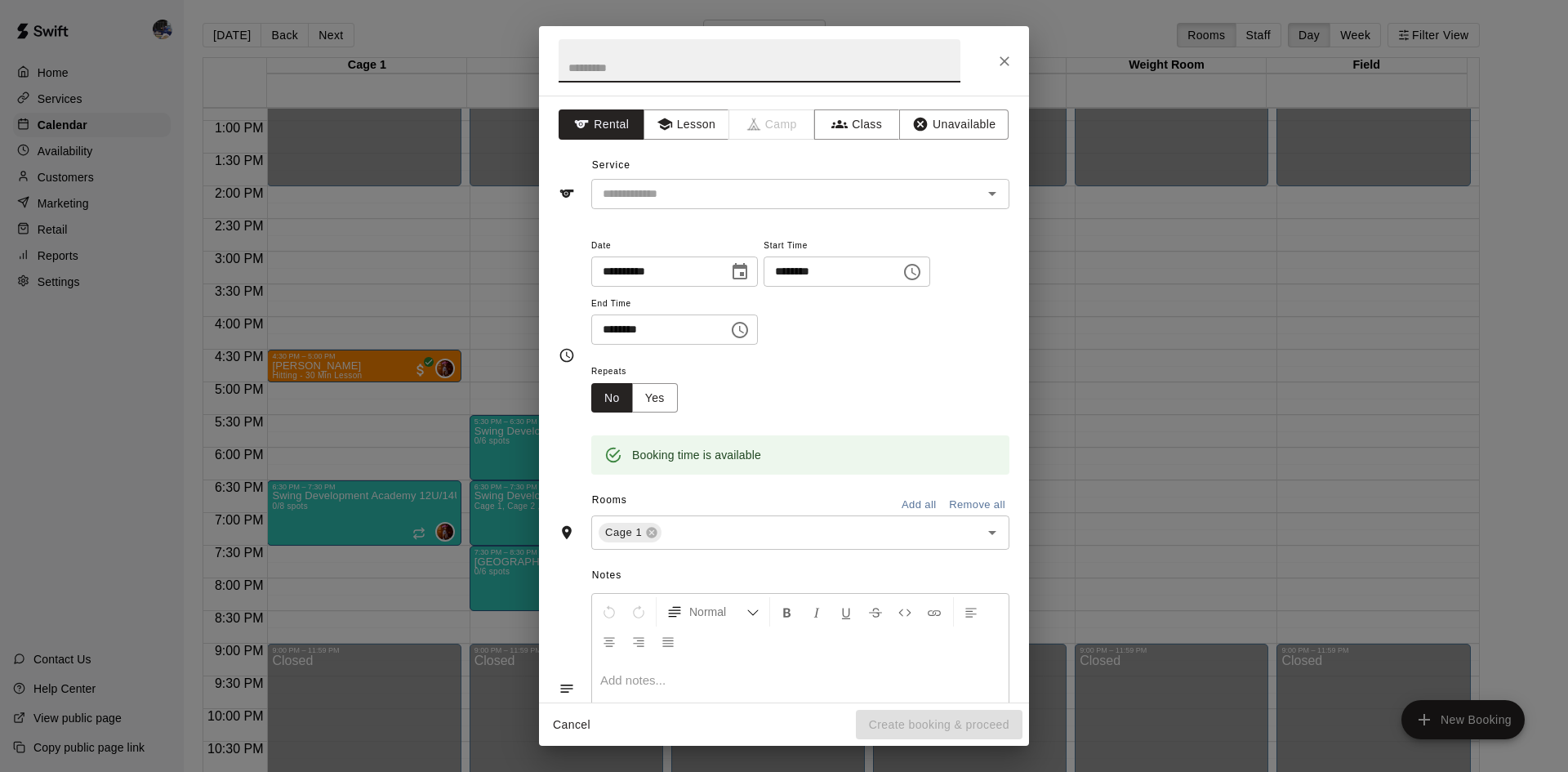
click at [1002, 69] on icon "Close" at bounding box center [1005, 62] width 16 height 16
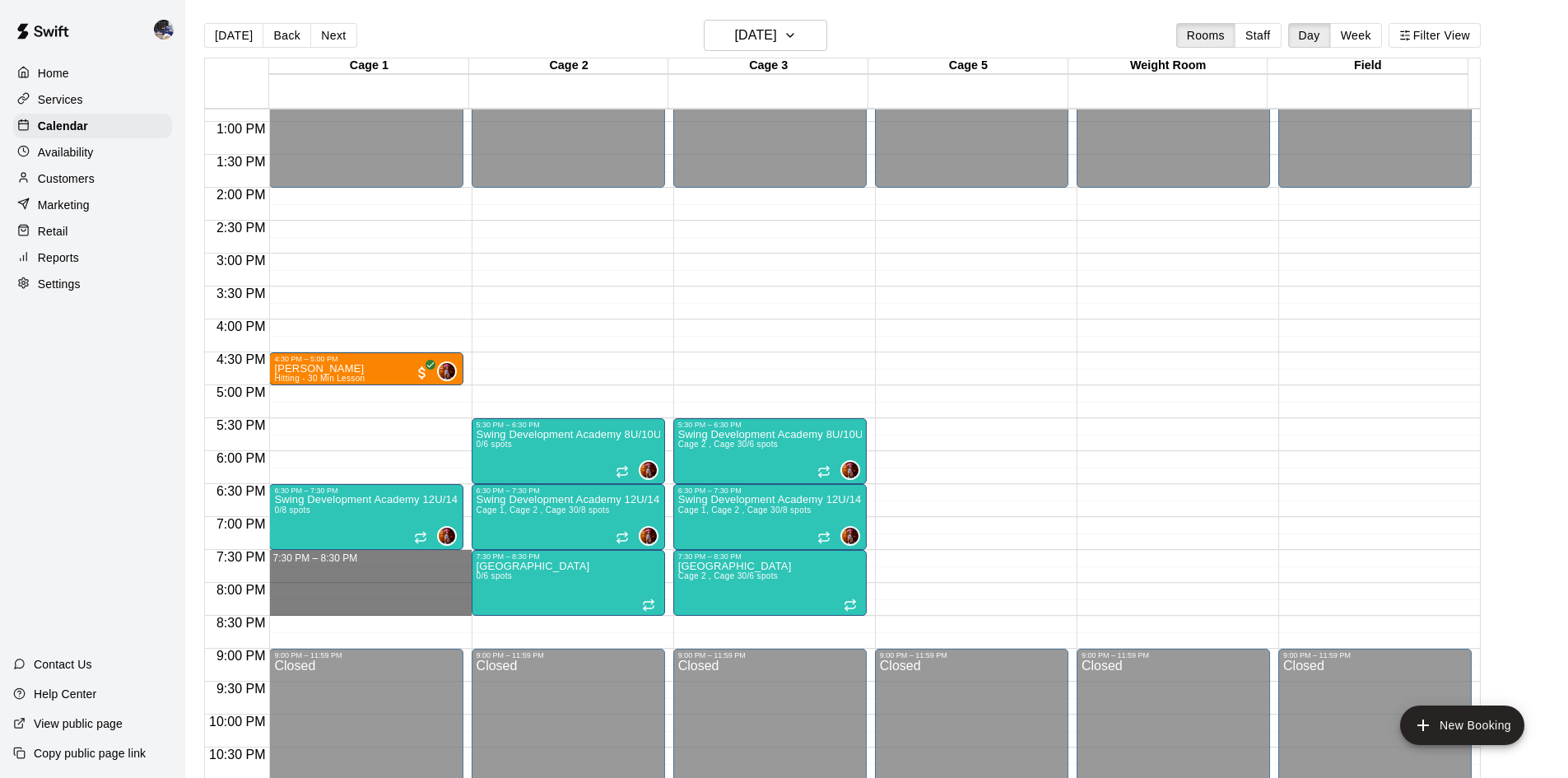
drag, startPoint x: 388, startPoint y: 555, endPoint x: 409, endPoint y: 605, distance: 54.2
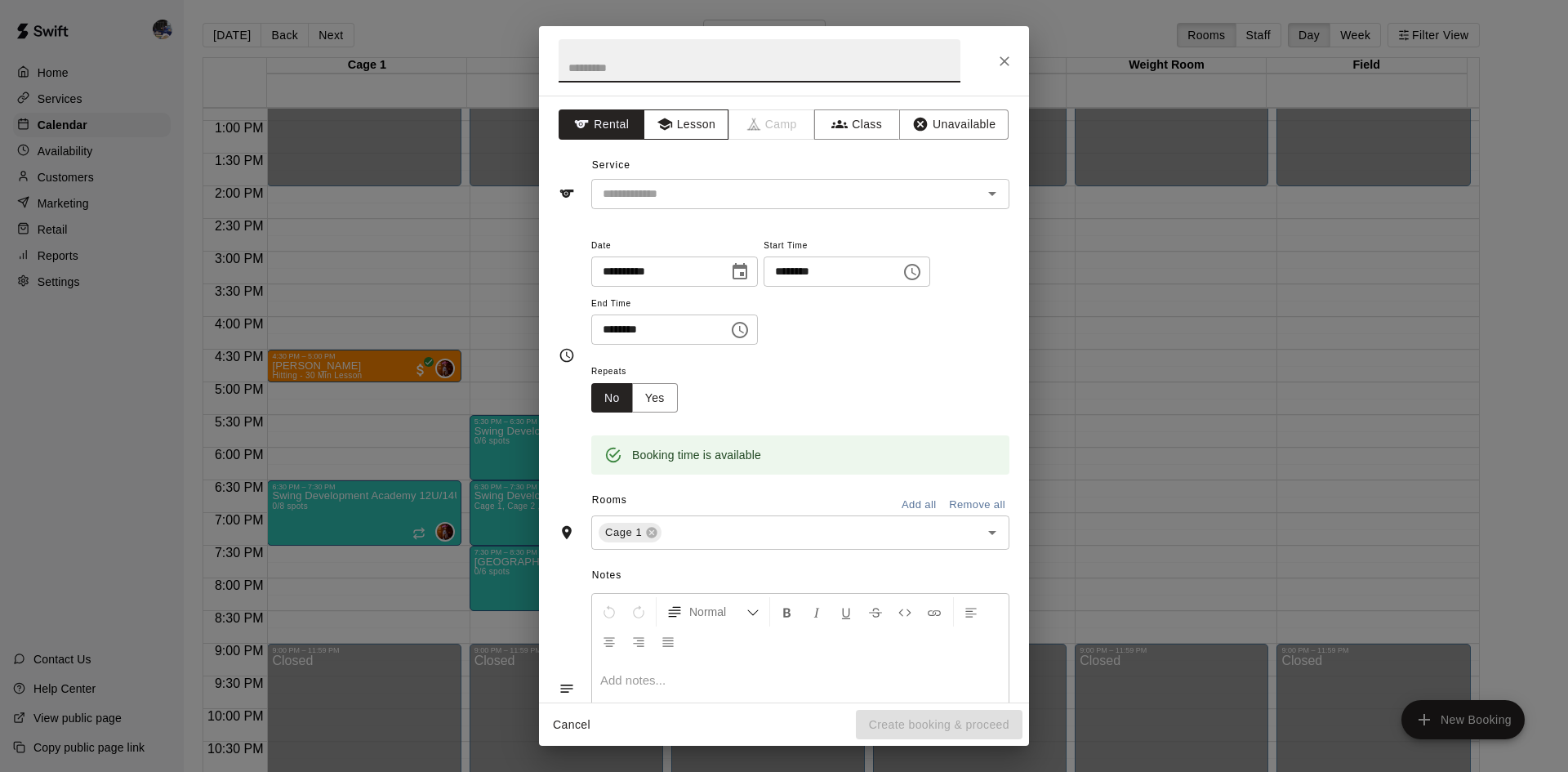
click at [705, 119] on button "Lesson" at bounding box center [686, 124] width 86 height 30
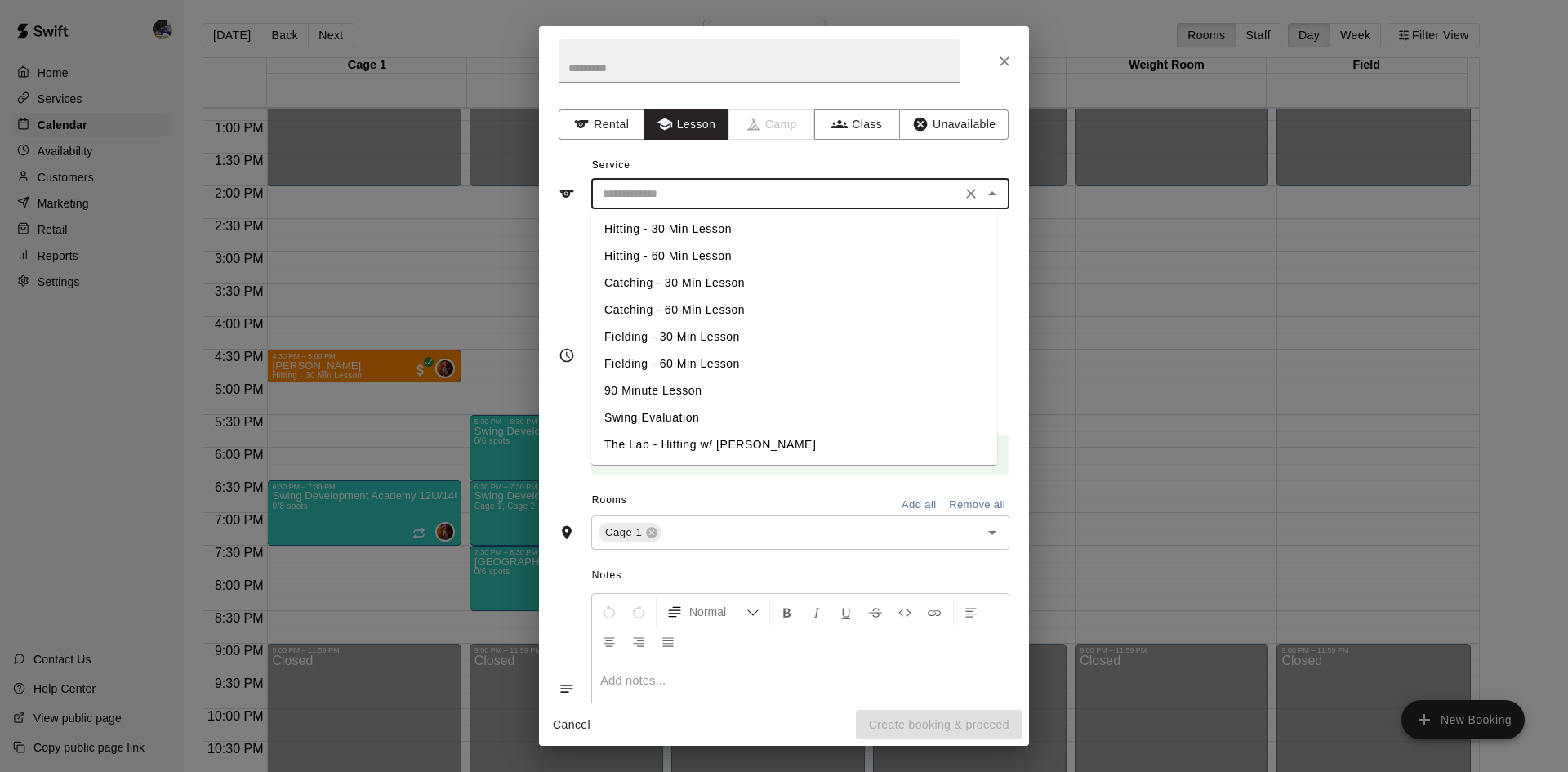
click at [692, 190] on input "text" at bounding box center [776, 194] width 361 height 21
click at [686, 252] on li "Hitting - 60 Min Lesson" at bounding box center [794, 256] width 406 height 27
type input "**********"
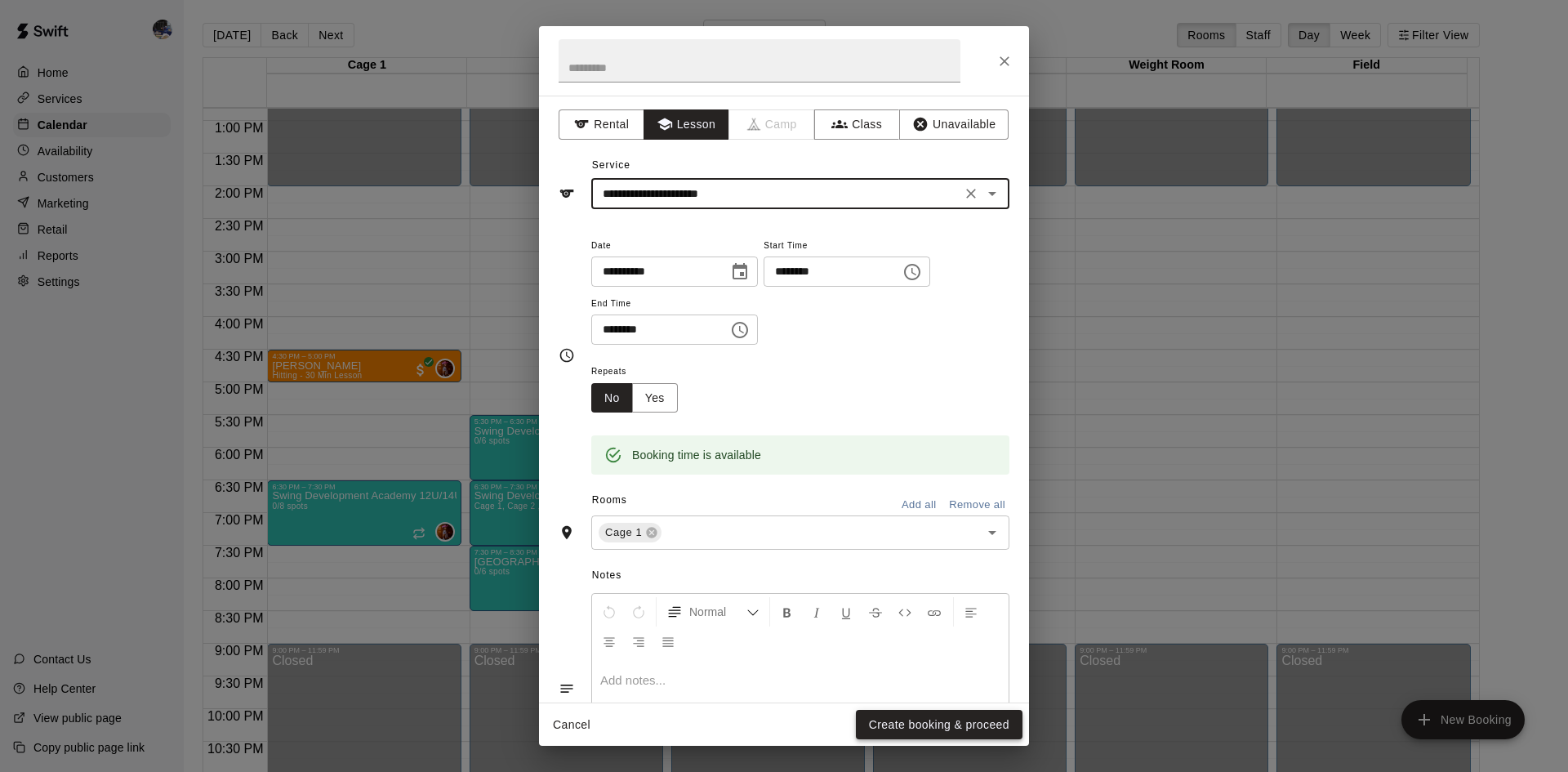
click at [968, 729] on button "Create booking & proceed" at bounding box center [939, 724] width 167 height 30
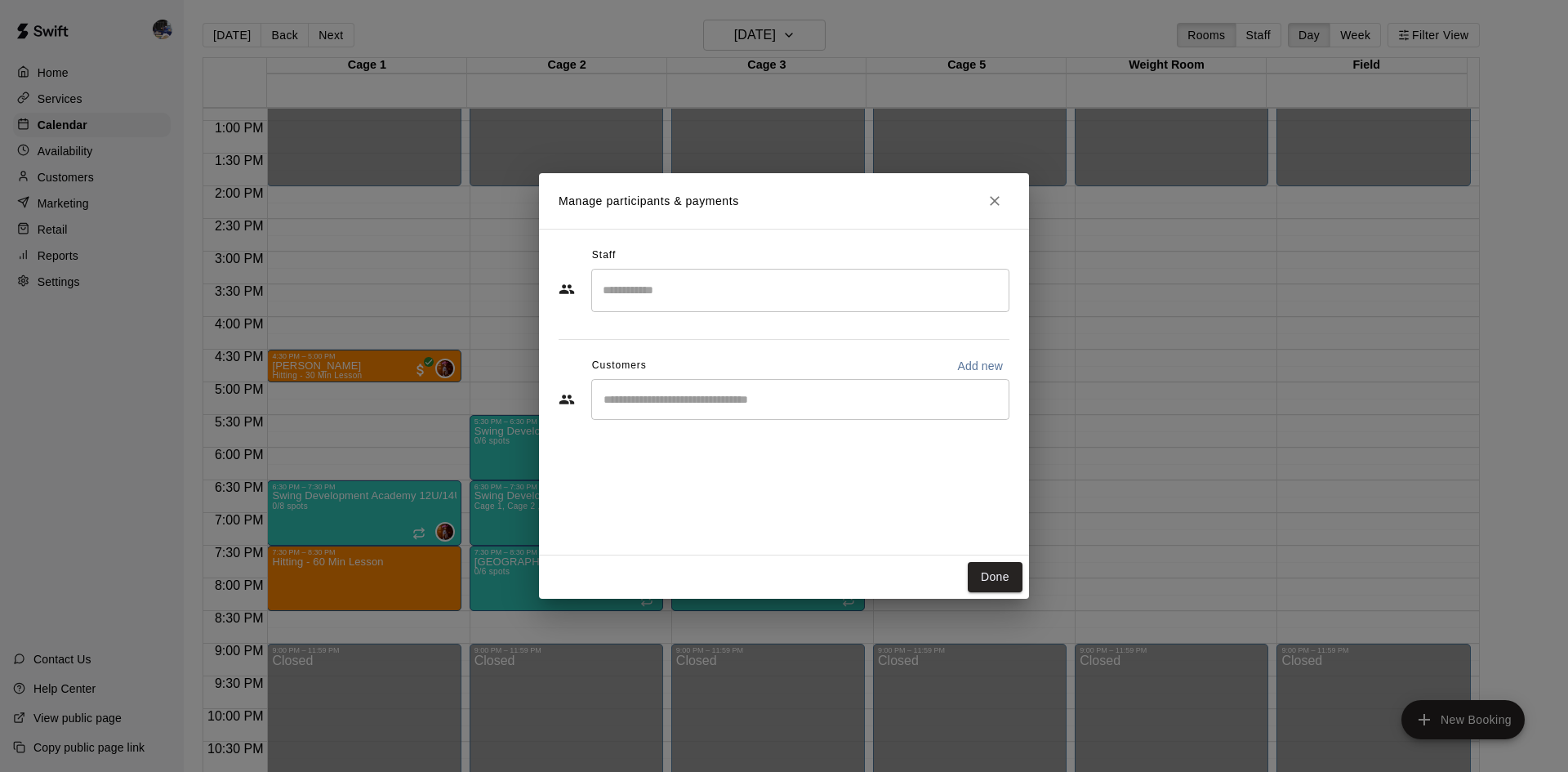
click at [717, 275] on div "​" at bounding box center [801, 291] width 418 height 43
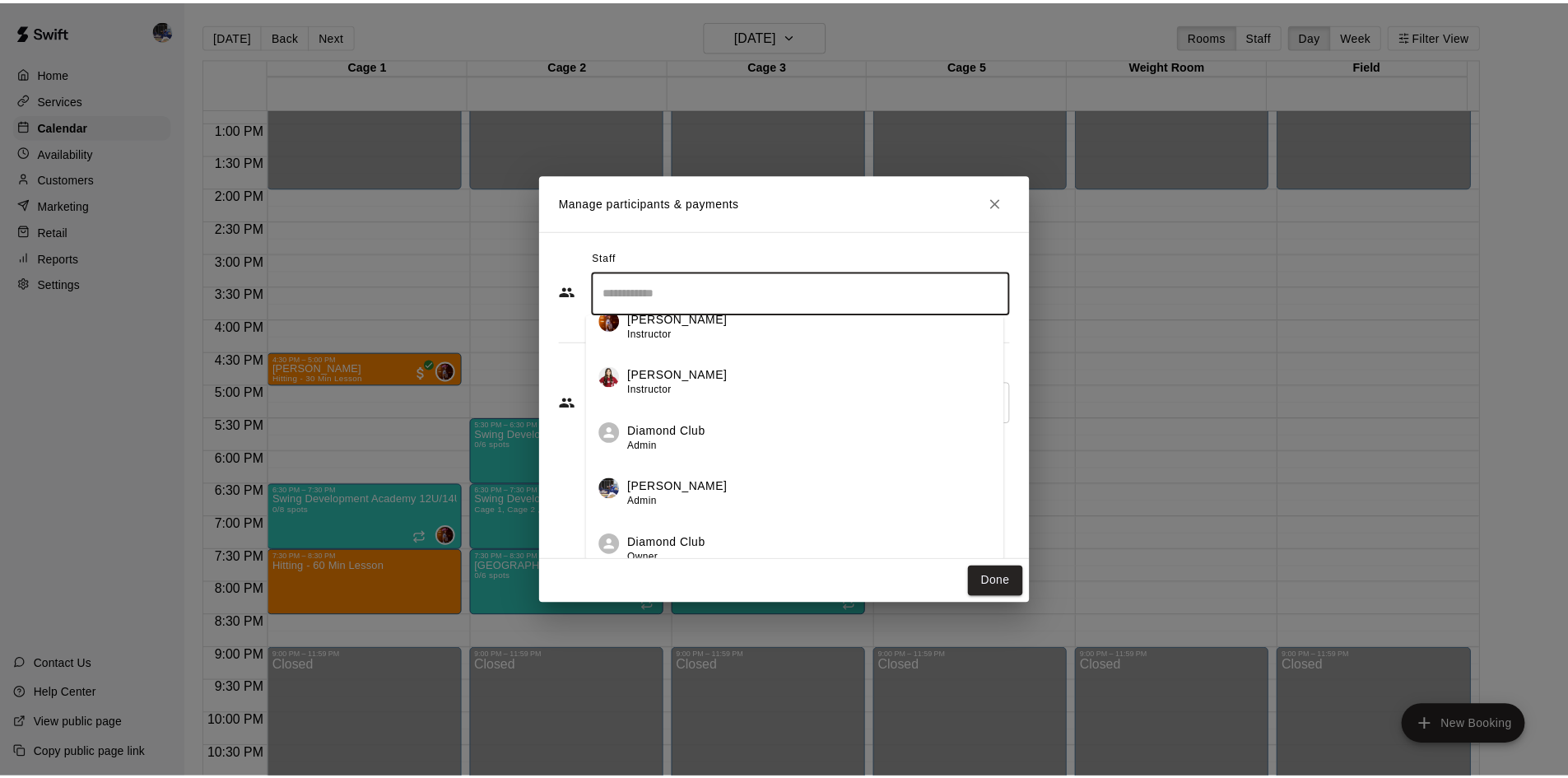
scroll to position [247, 0]
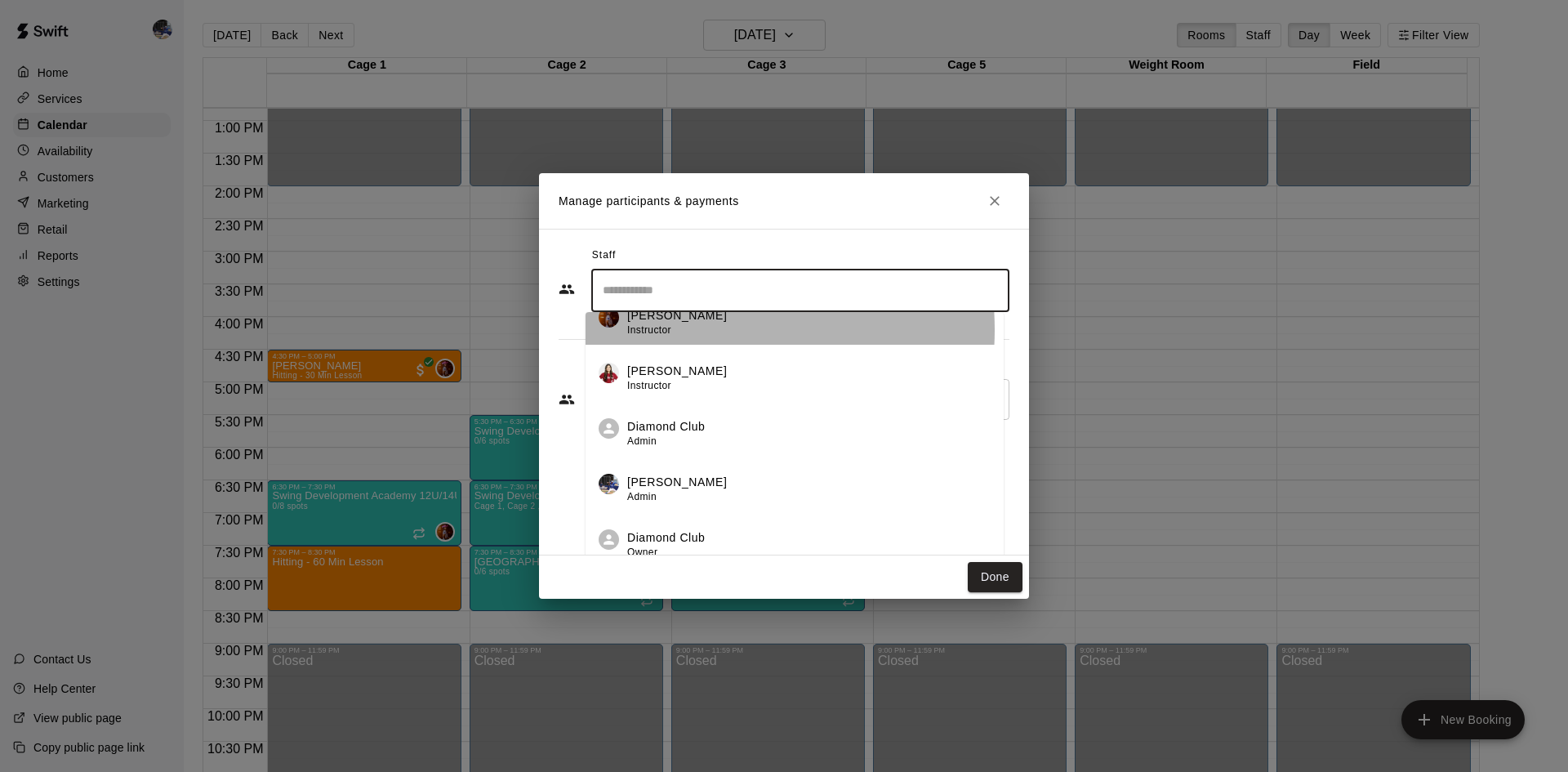
click at [694, 329] on div "Kaitlyn Lim Instructor" at bounding box center [808, 323] width 363 height 32
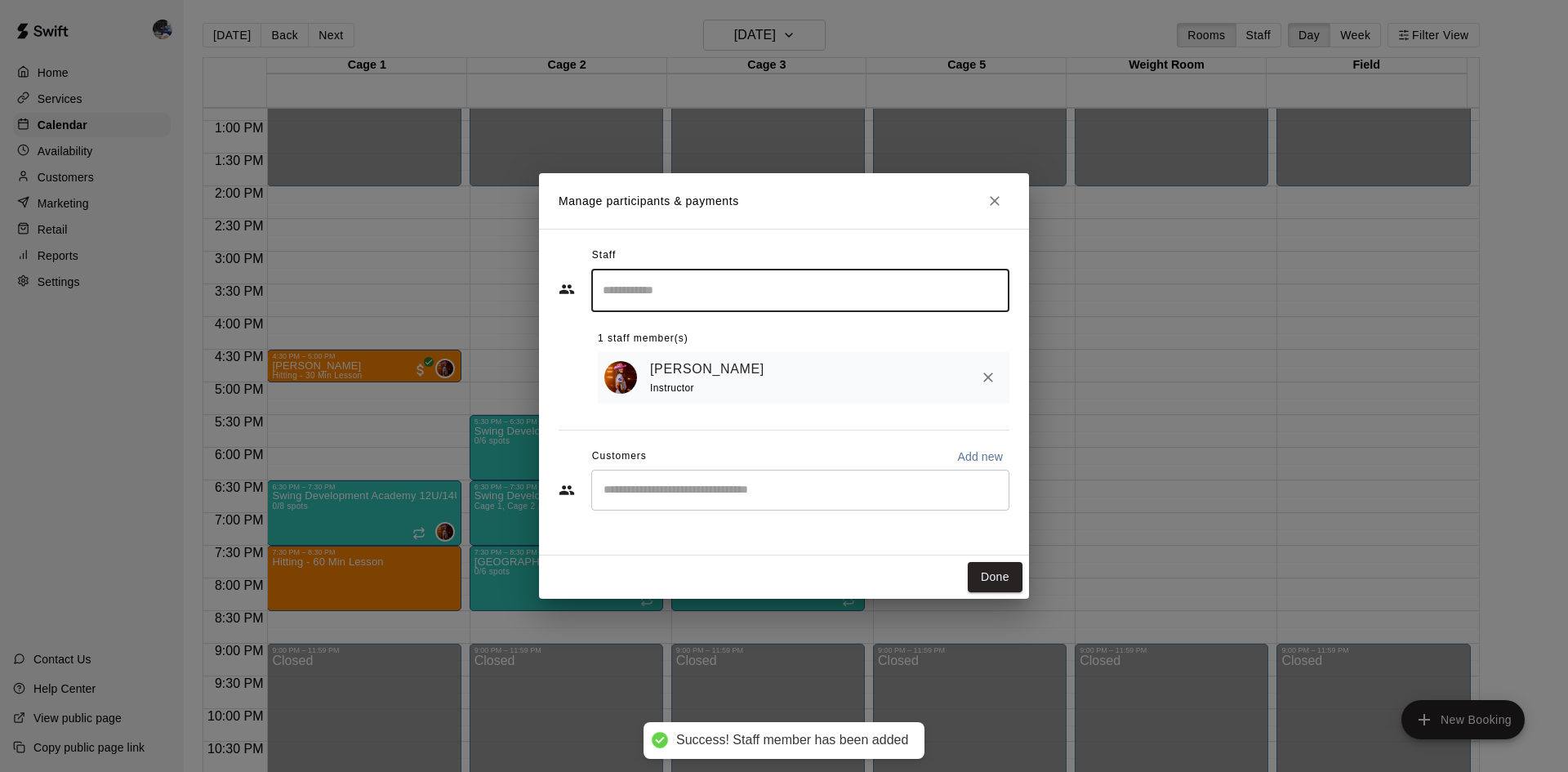
click at [804, 409] on div "Staff ​ 1 staff member(s) Kaitlyn Lim Instructor Customers Add new ​" at bounding box center [784, 384] width 451 height 284
click at [734, 480] on div "​" at bounding box center [801, 489] width 418 height 41
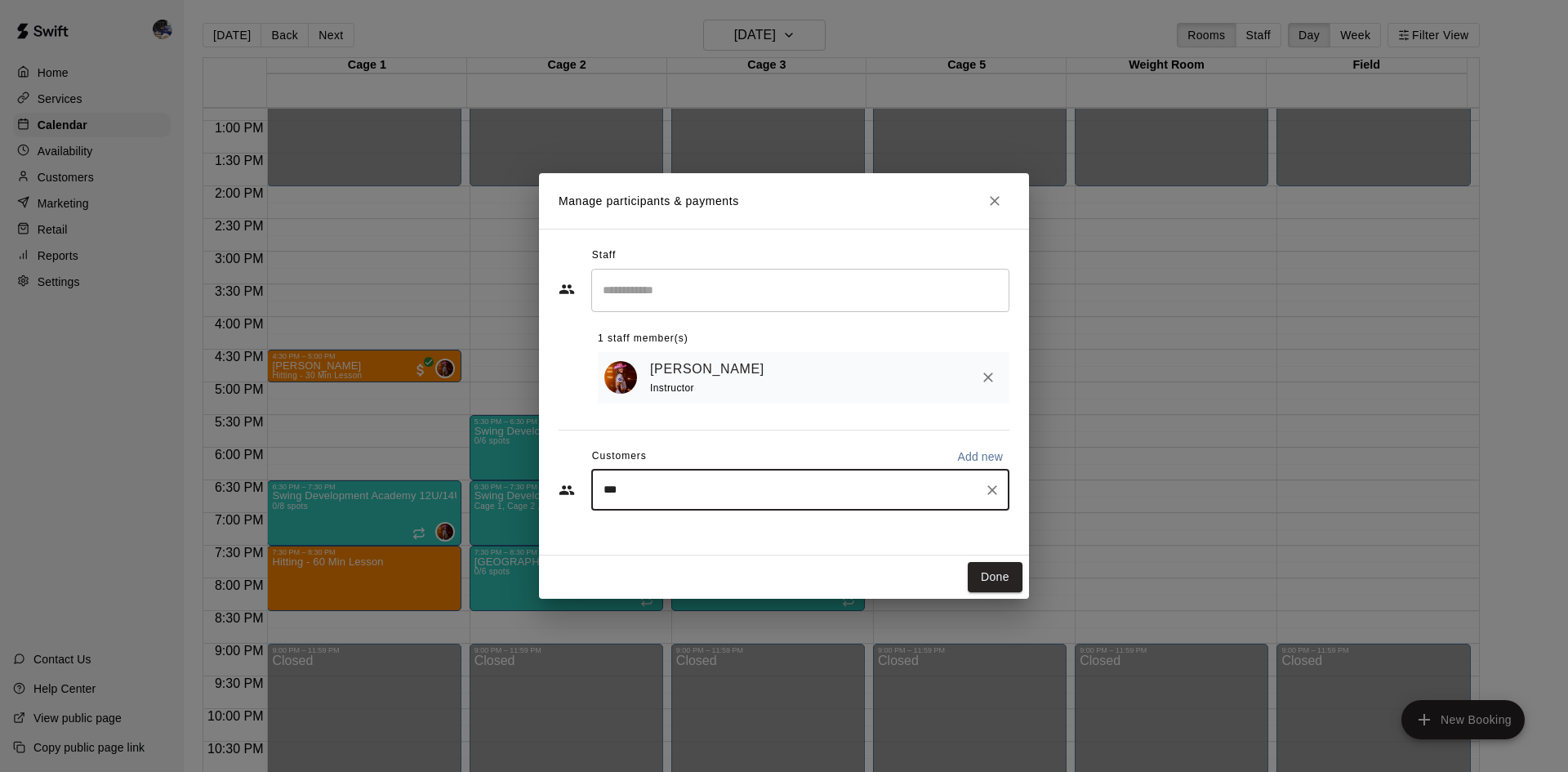
type input "****"
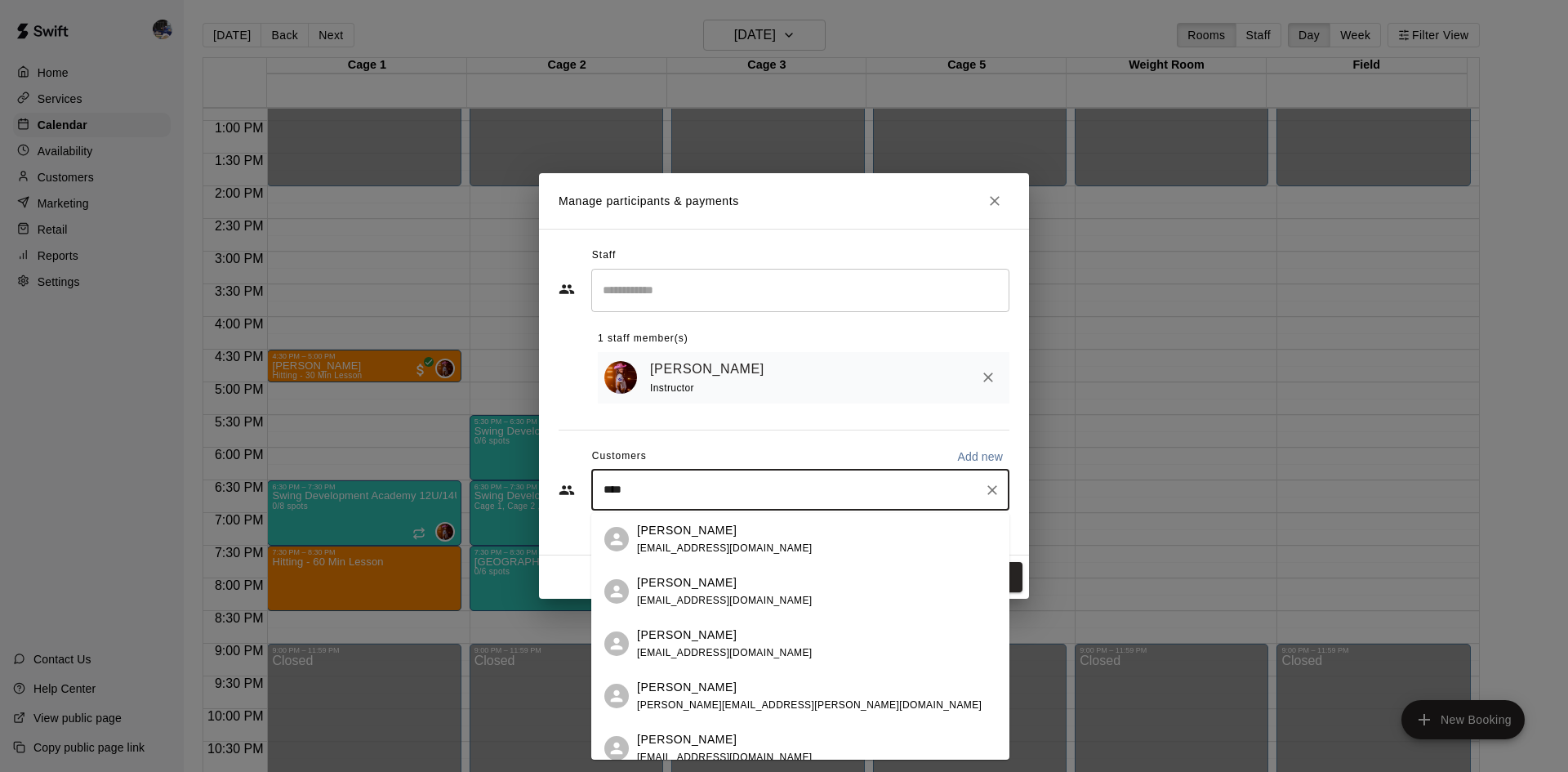
click at [706, 584] on p "Leilani Guzman" at bounding box center [687, 583] width 100 height 17
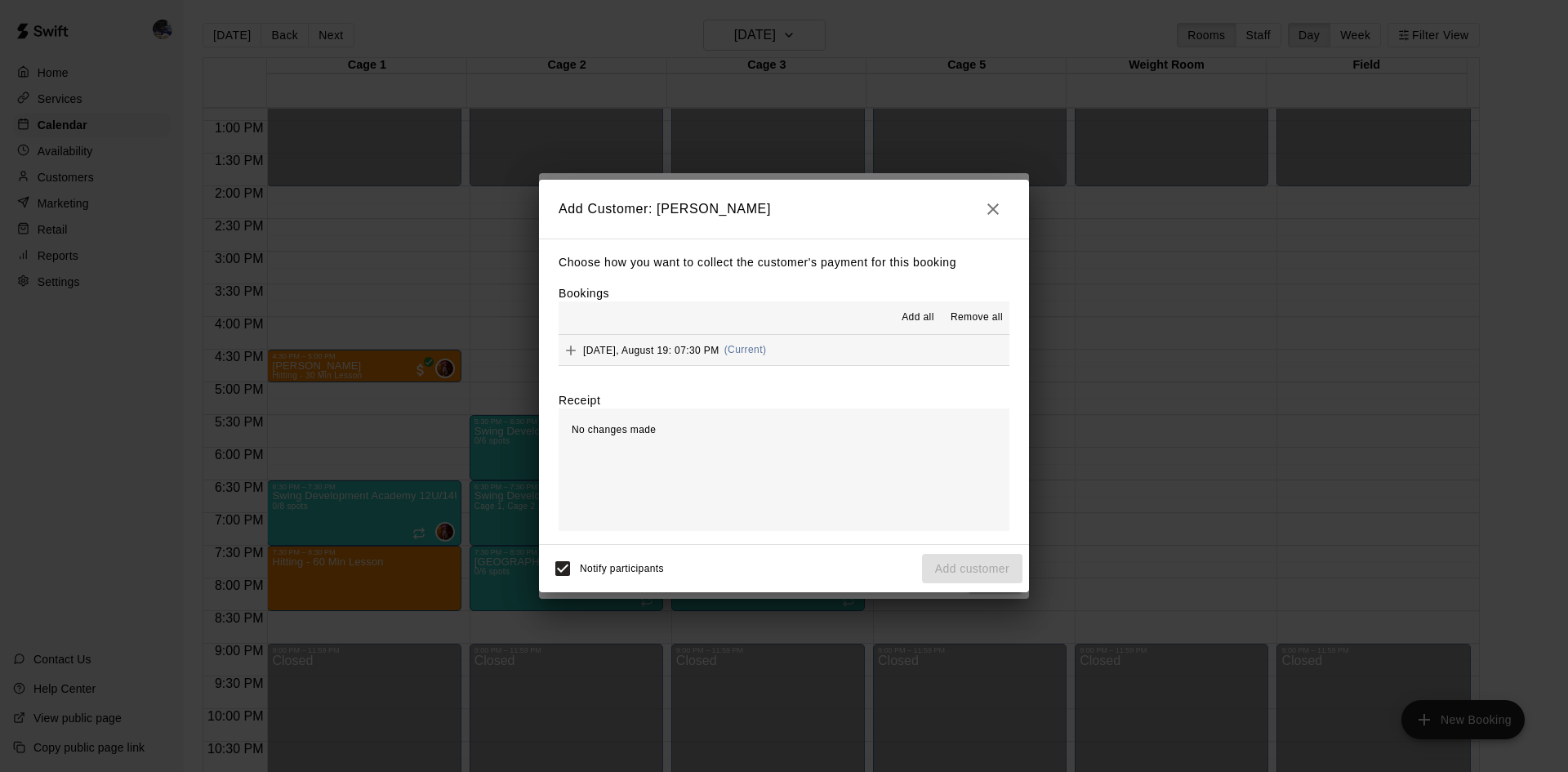
click at [780, 341] on button "Tuesday, August 19: 07:30 PM (Current)" at bounding box center [784, 350] width 451 height 30
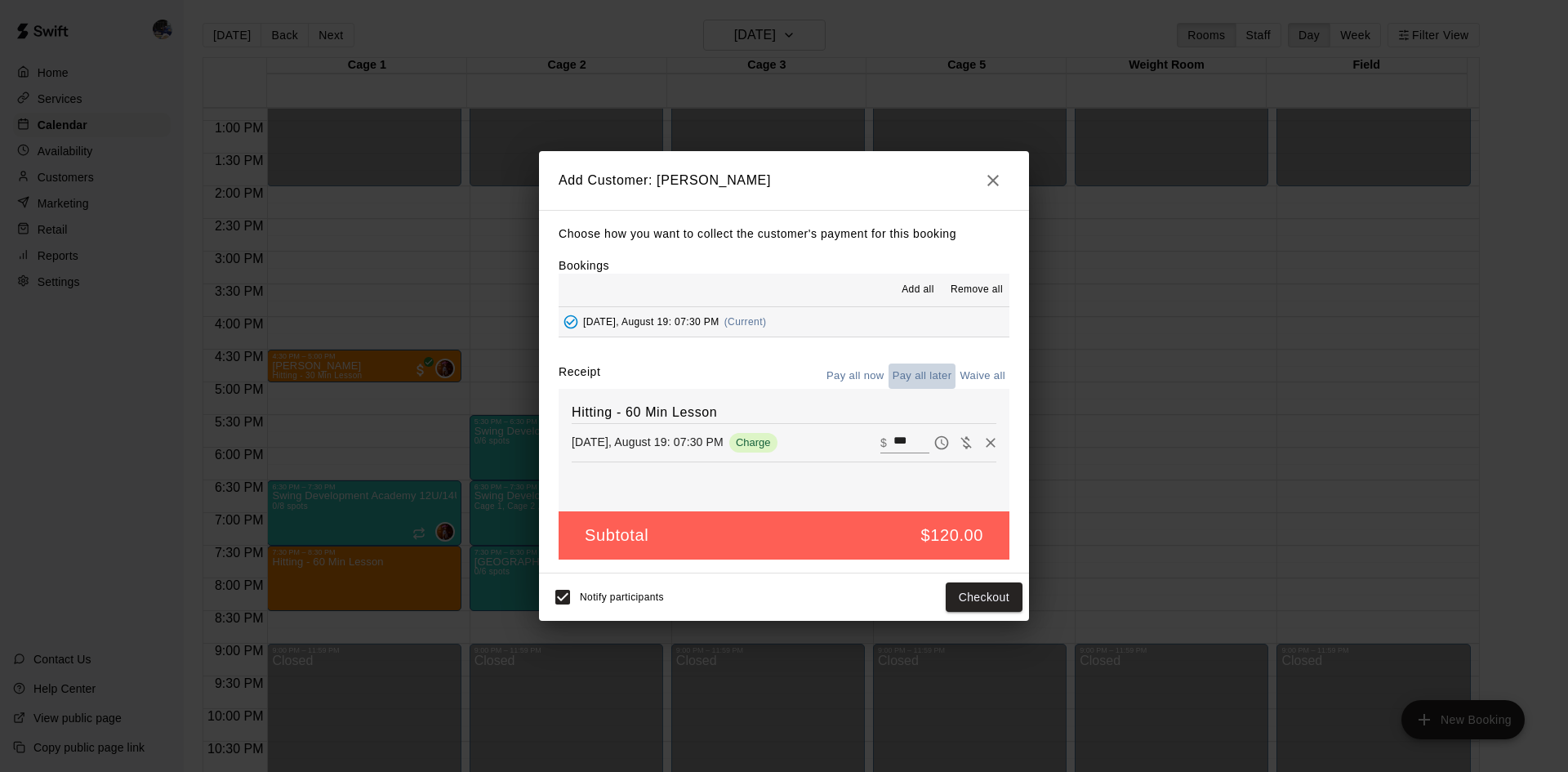
click at [916, 381] on button "Pay all later" at bounding box center [922, 376] width 68 height 25
click at [935, 600] on button "Add customer" at bounding box center [972, 597] width 101 height 30
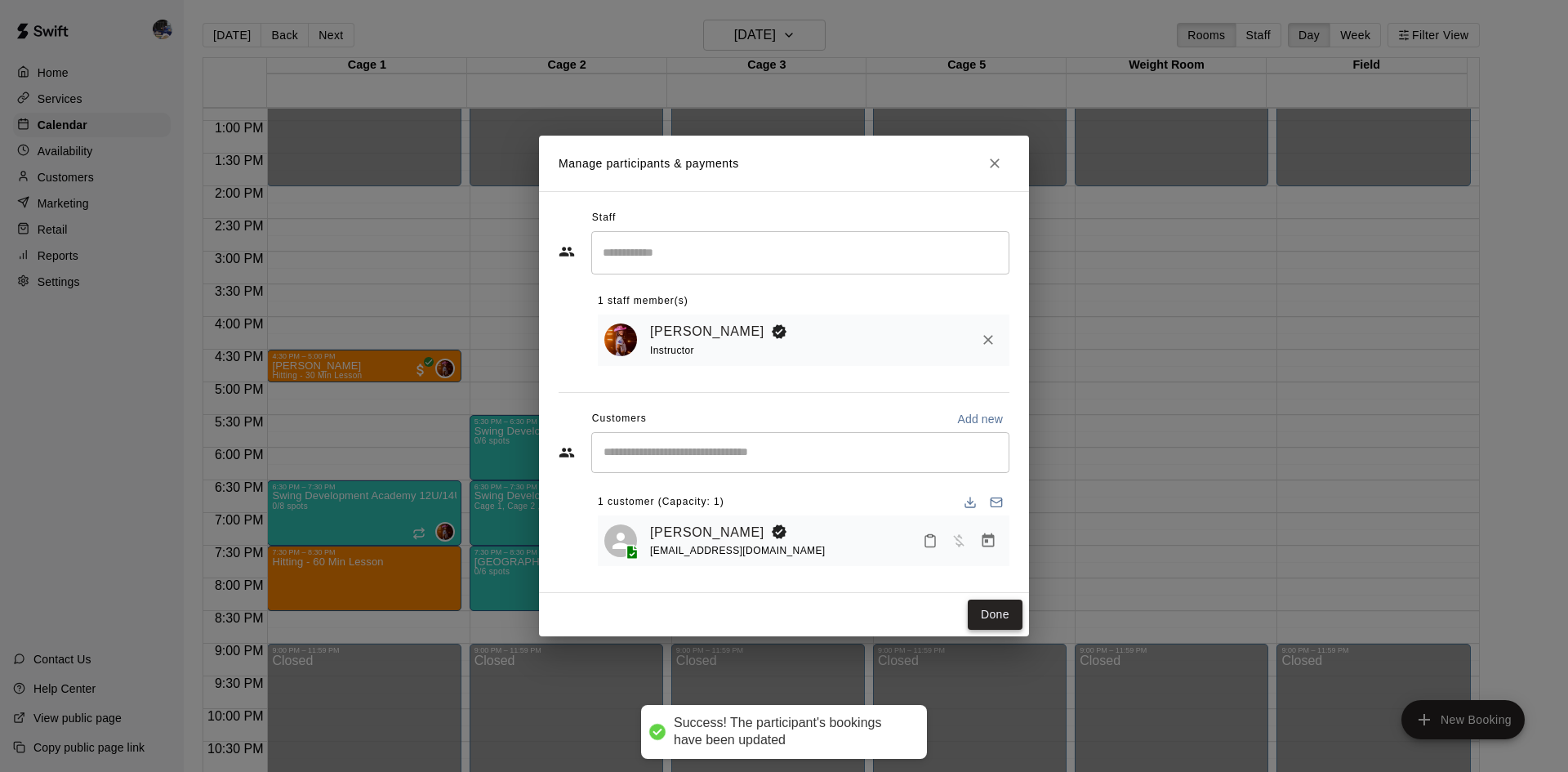
click at [991, 618] on button "Done" at bounding box center [995, 614] width 54 height 30
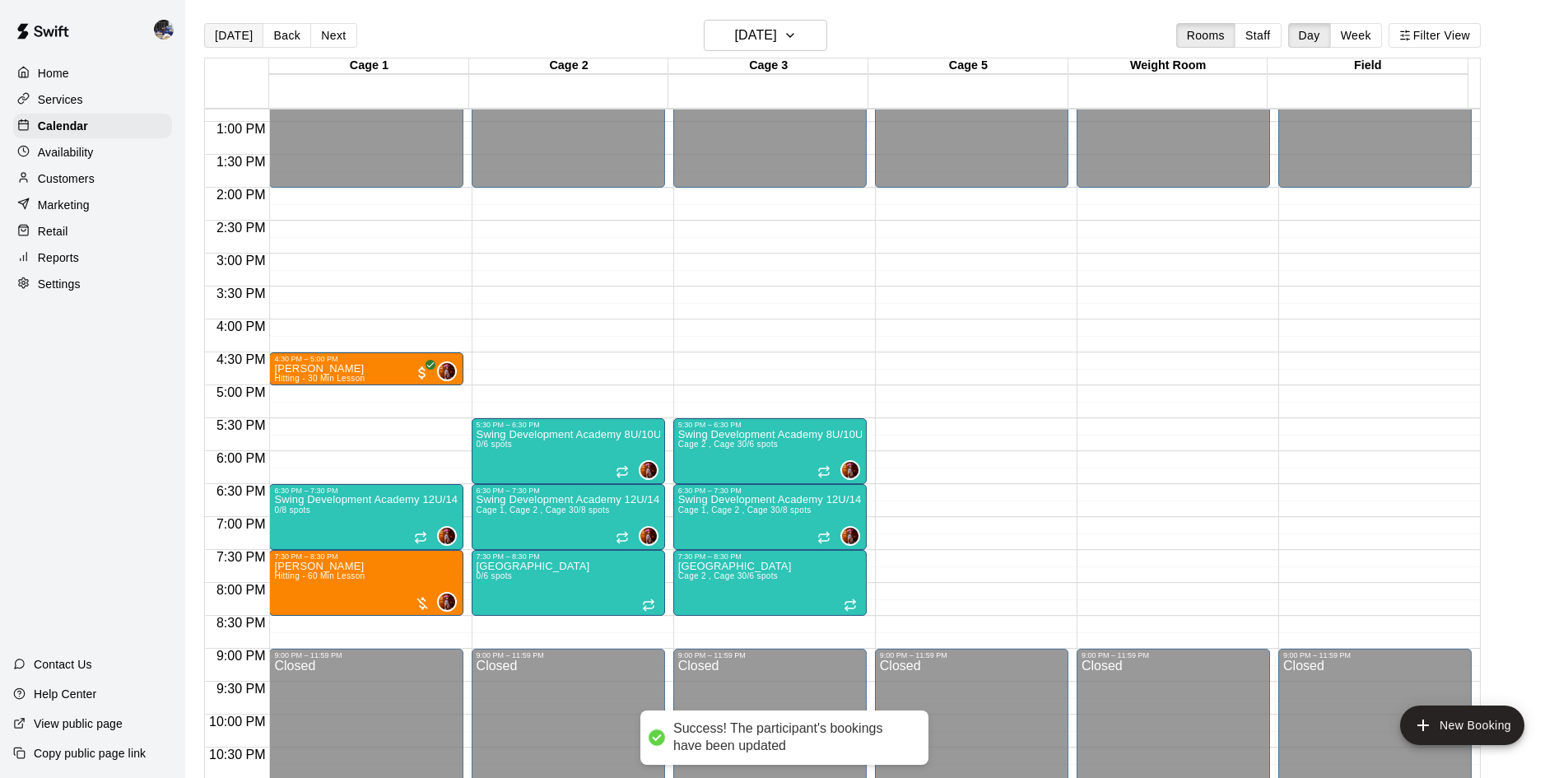
click at [238, 34] on button "Today" at bounding box center [234, 35] width 59 height 25
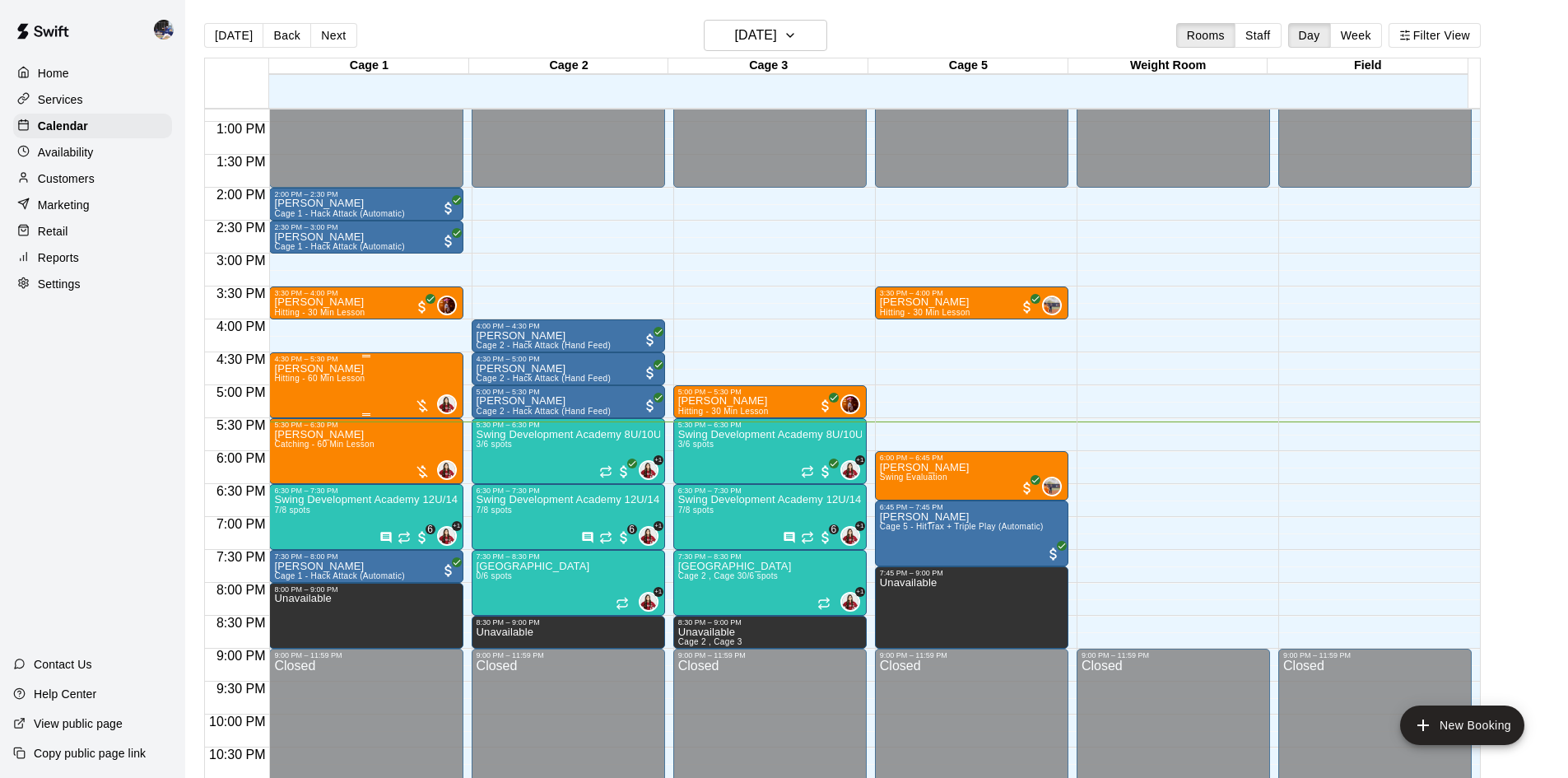
click at [362, 375] on div "Leilani Guzman Hitting - 60 Min Lesson" at bounding box center [319, 752] width 90 height 778
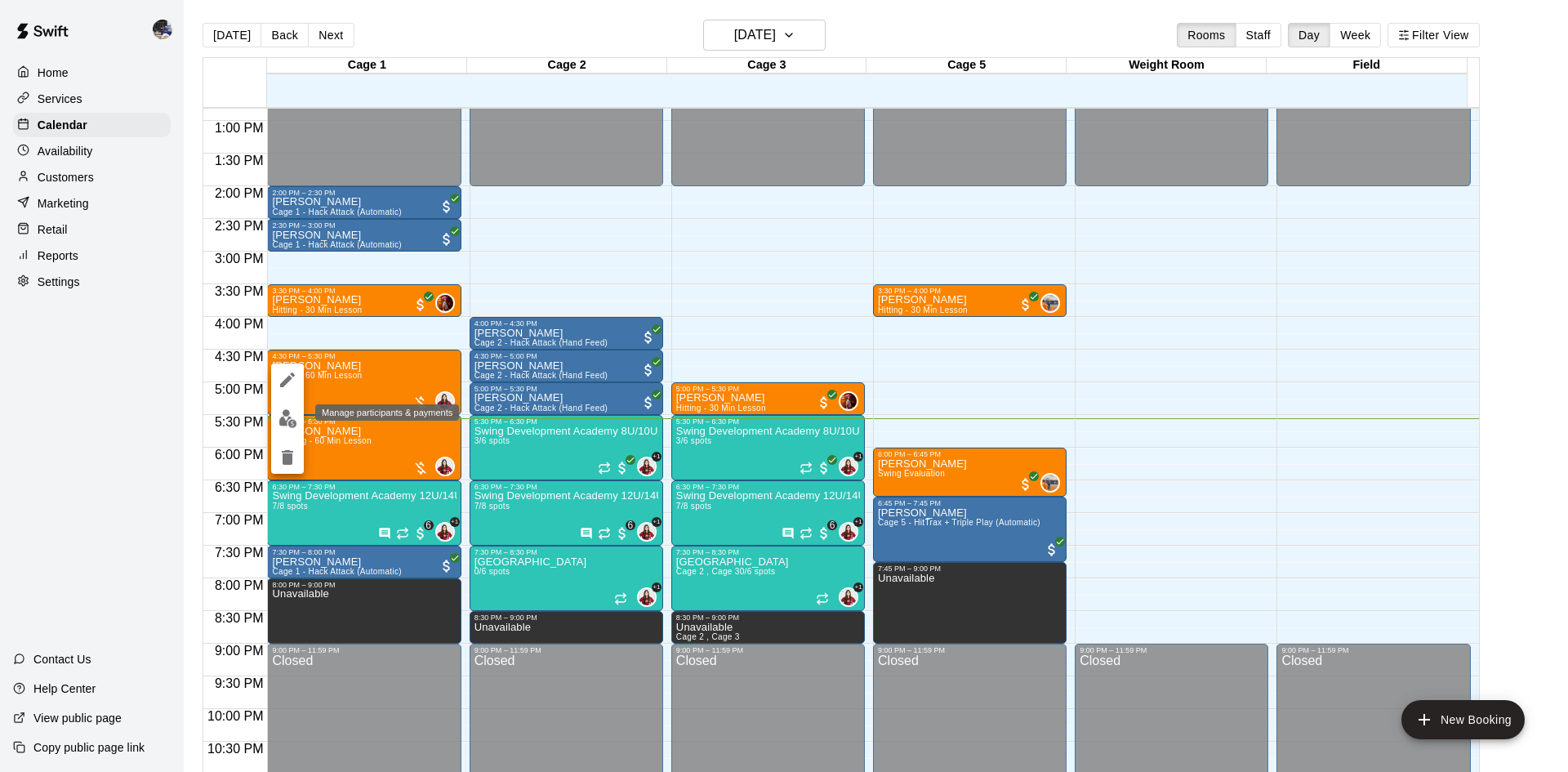
click at [285, 419] on img "edit" at bounding box center [287, 419] width 19 height 19
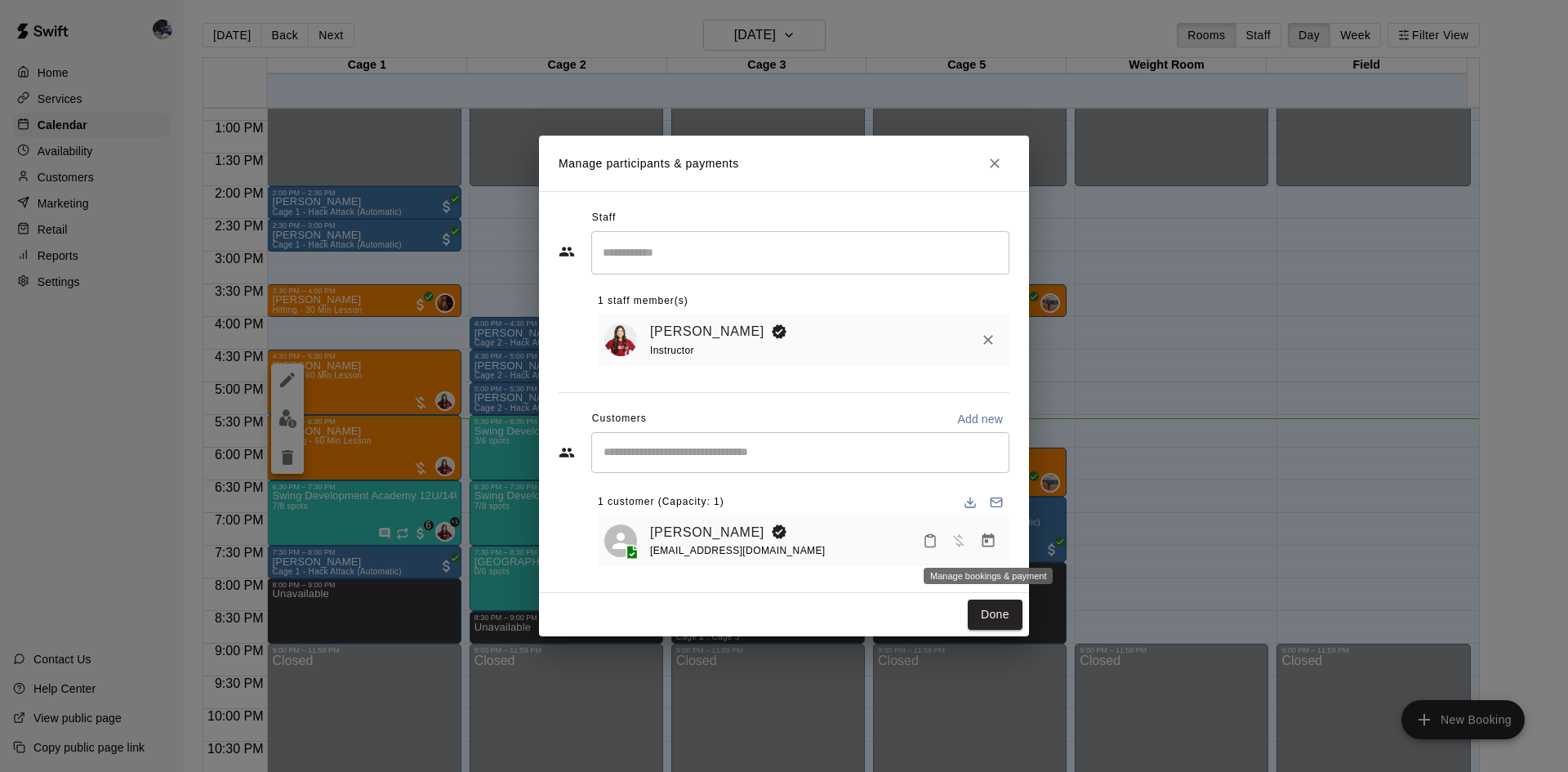
click at [988, 541] on icon "Manage bookings & payment" at bounding box center [988, 540] width 13 height 14
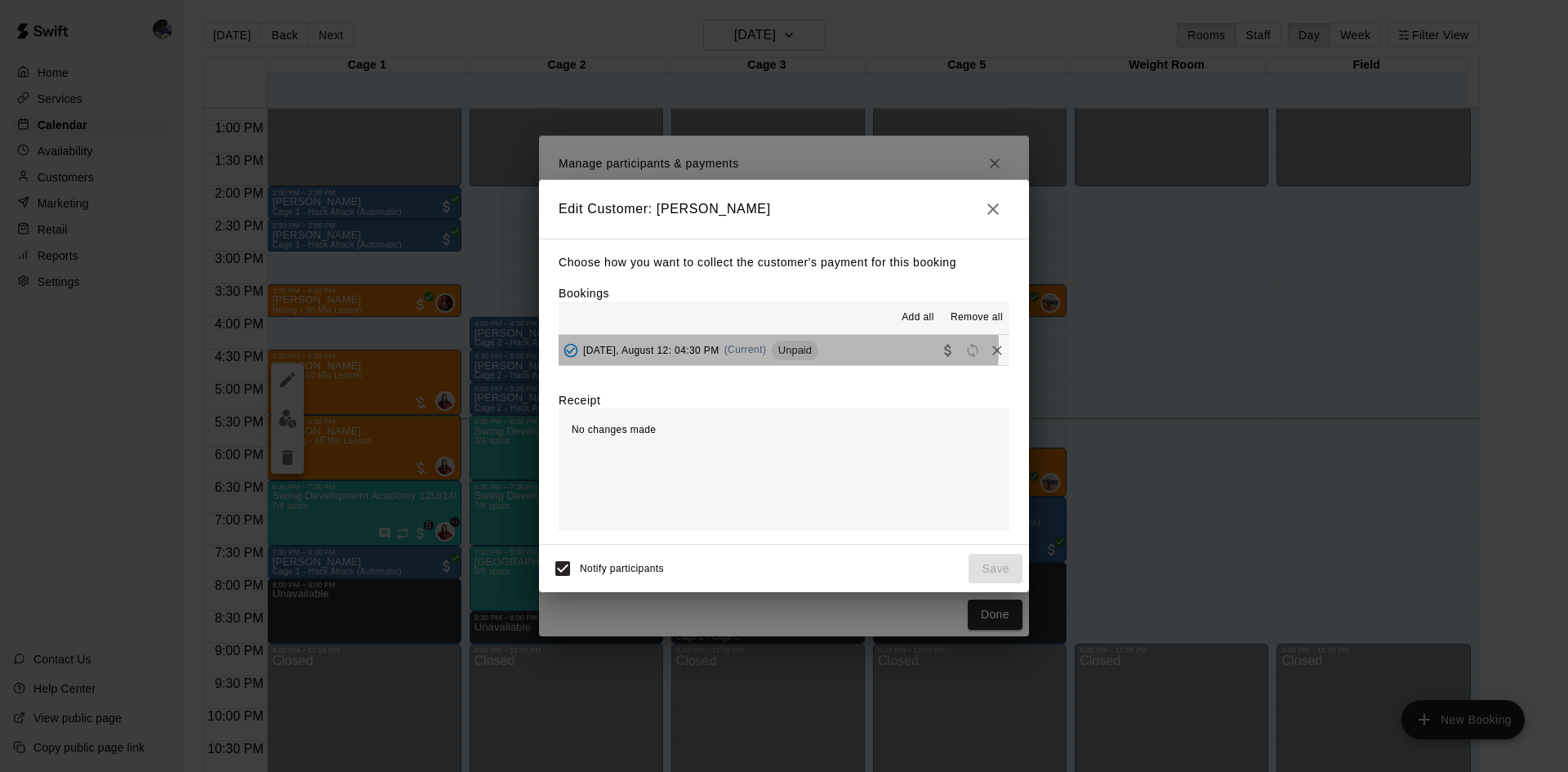
click at [719, 348] on span "Tuesday, August 12: 04:30 PM" at bounding box center [651, 350] width 137 height 12
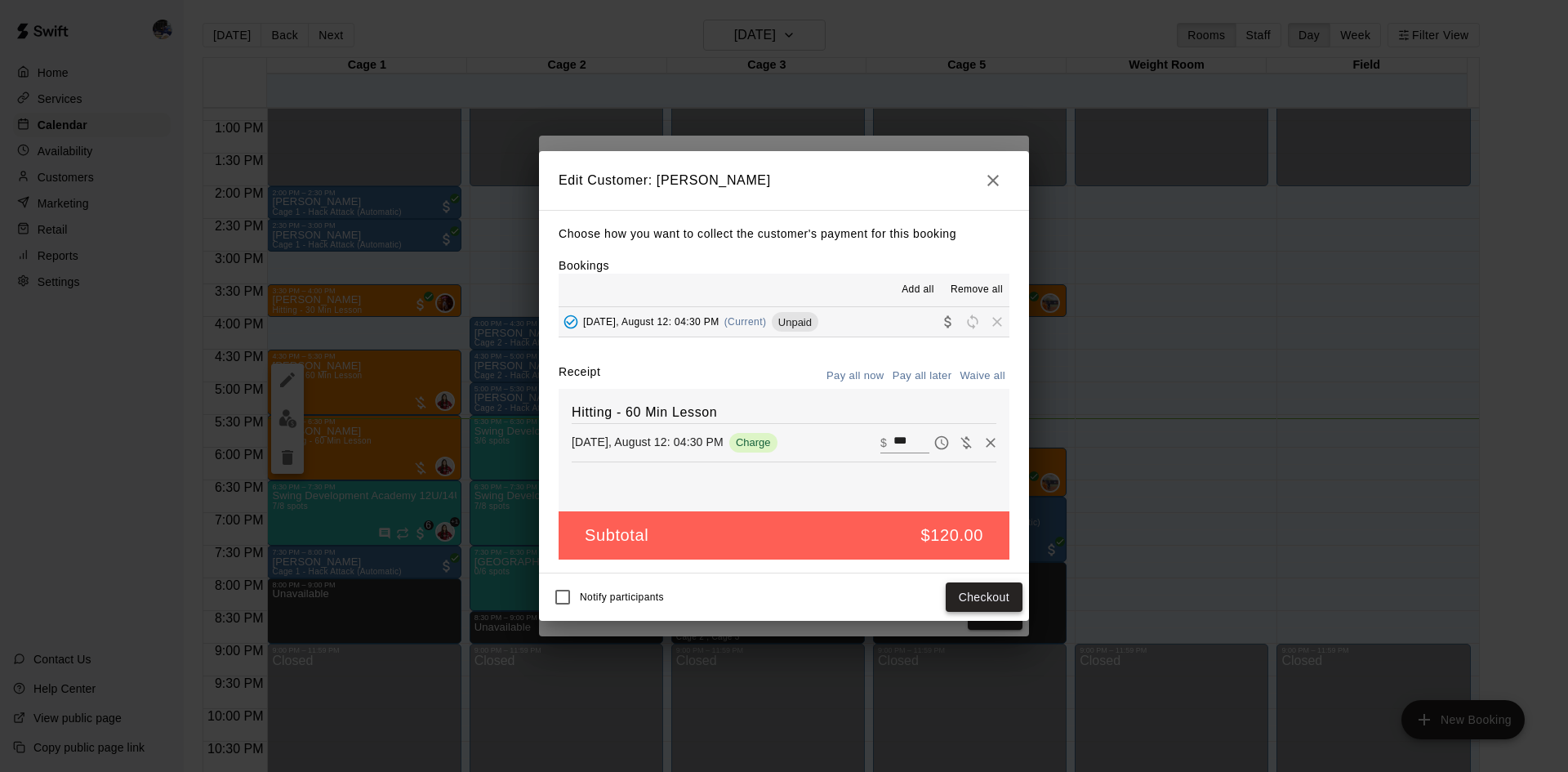
click at [949, 596] on button "Checkout" at bounding box center [984, 597] width 77 height 30
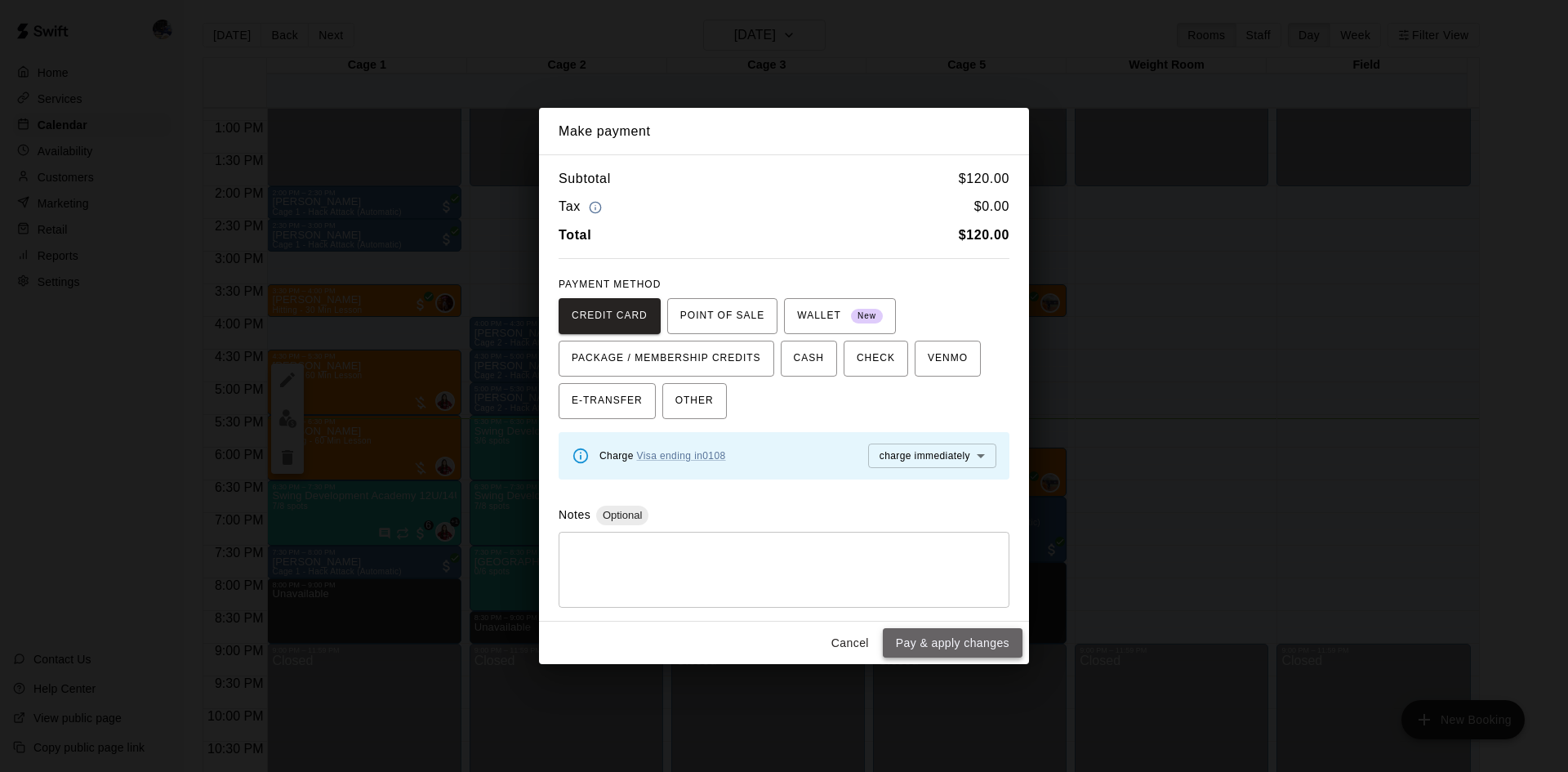
click at [916, 649] on button "Pay & apply changes" at bounding box center [952, 642] width 139 height 30
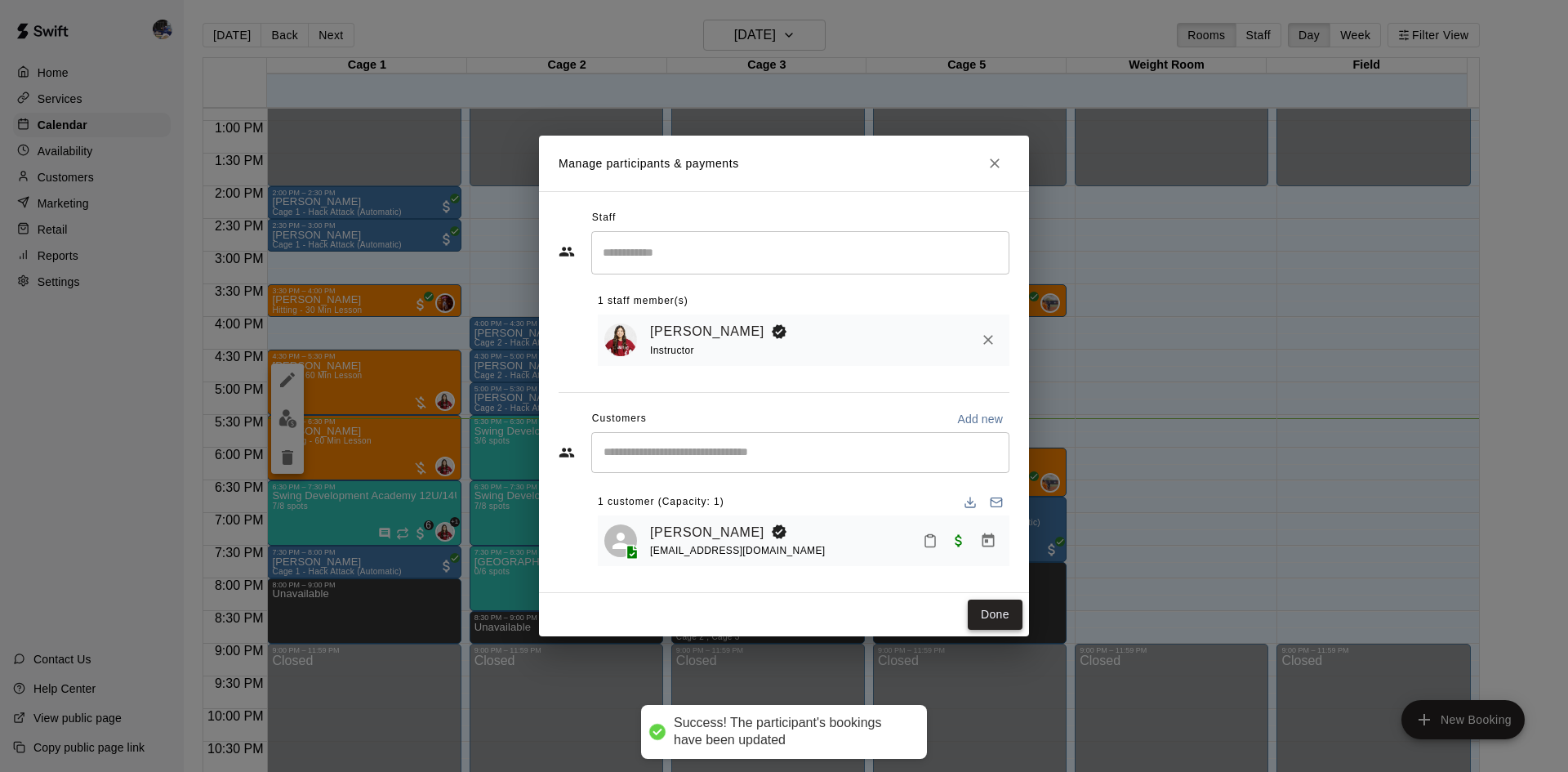
click at [990, 617] on button "Done" at bounding box center [995, 614] width 54 height 30
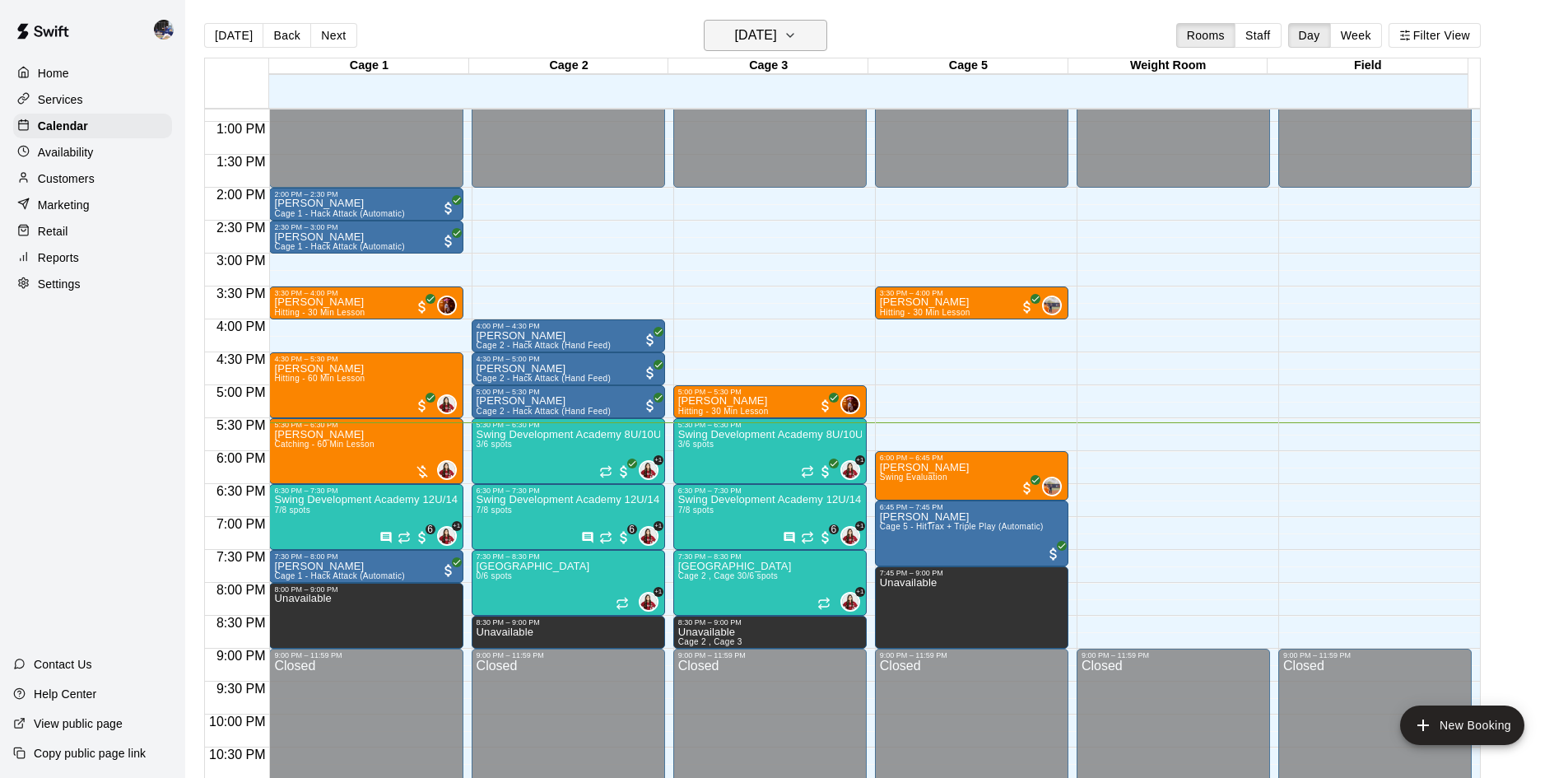
click at [777, 29] on h6 "Tuesday Aug 12" at bounding box center [756, 35] width 42 height 23
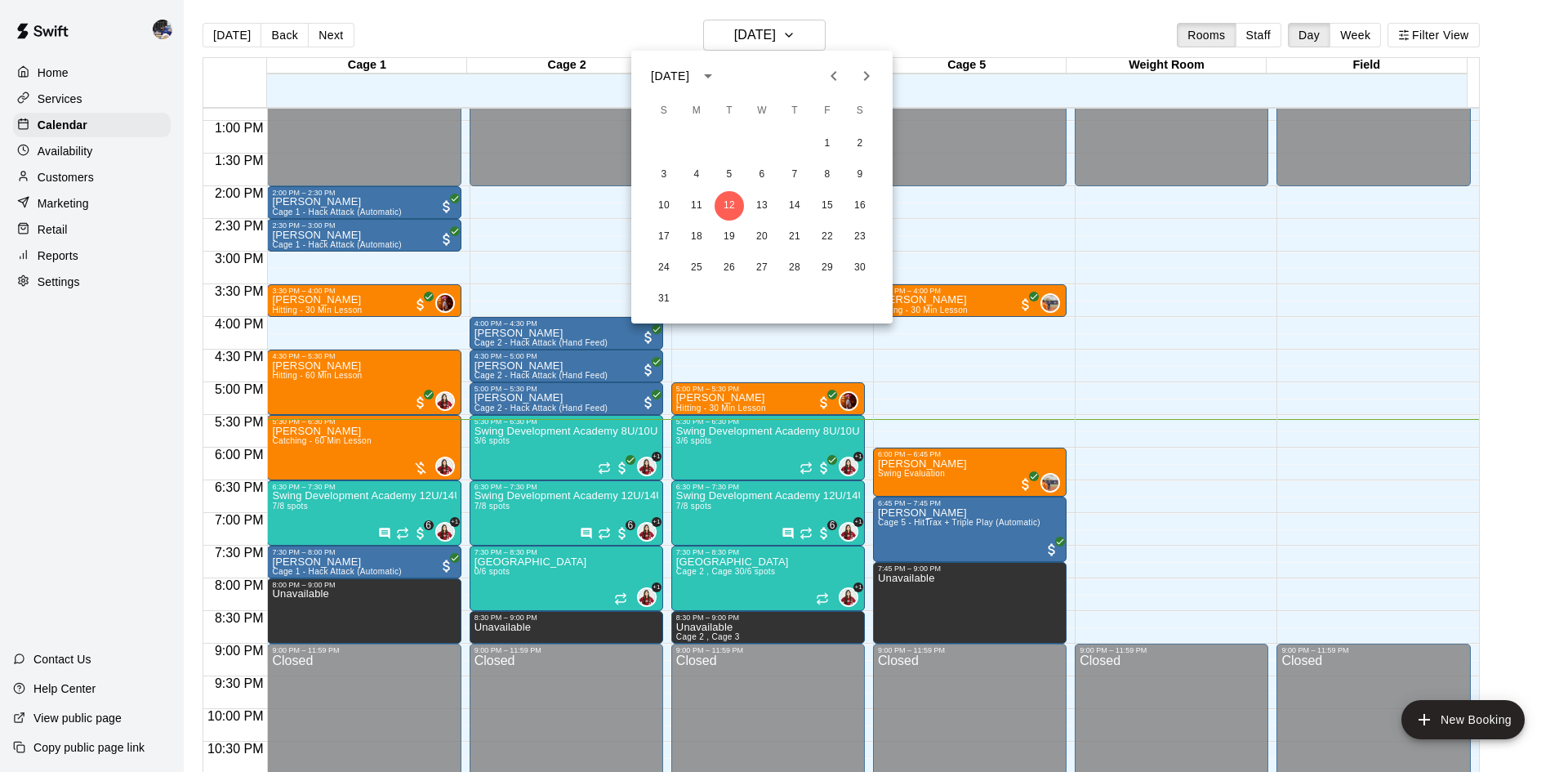
click at [876, 64] on button "Next month" at bounding box center [866, 76] width 33 height 33
click at [652, 33] on div at bounding box center [784, 386] width 1568 height 772
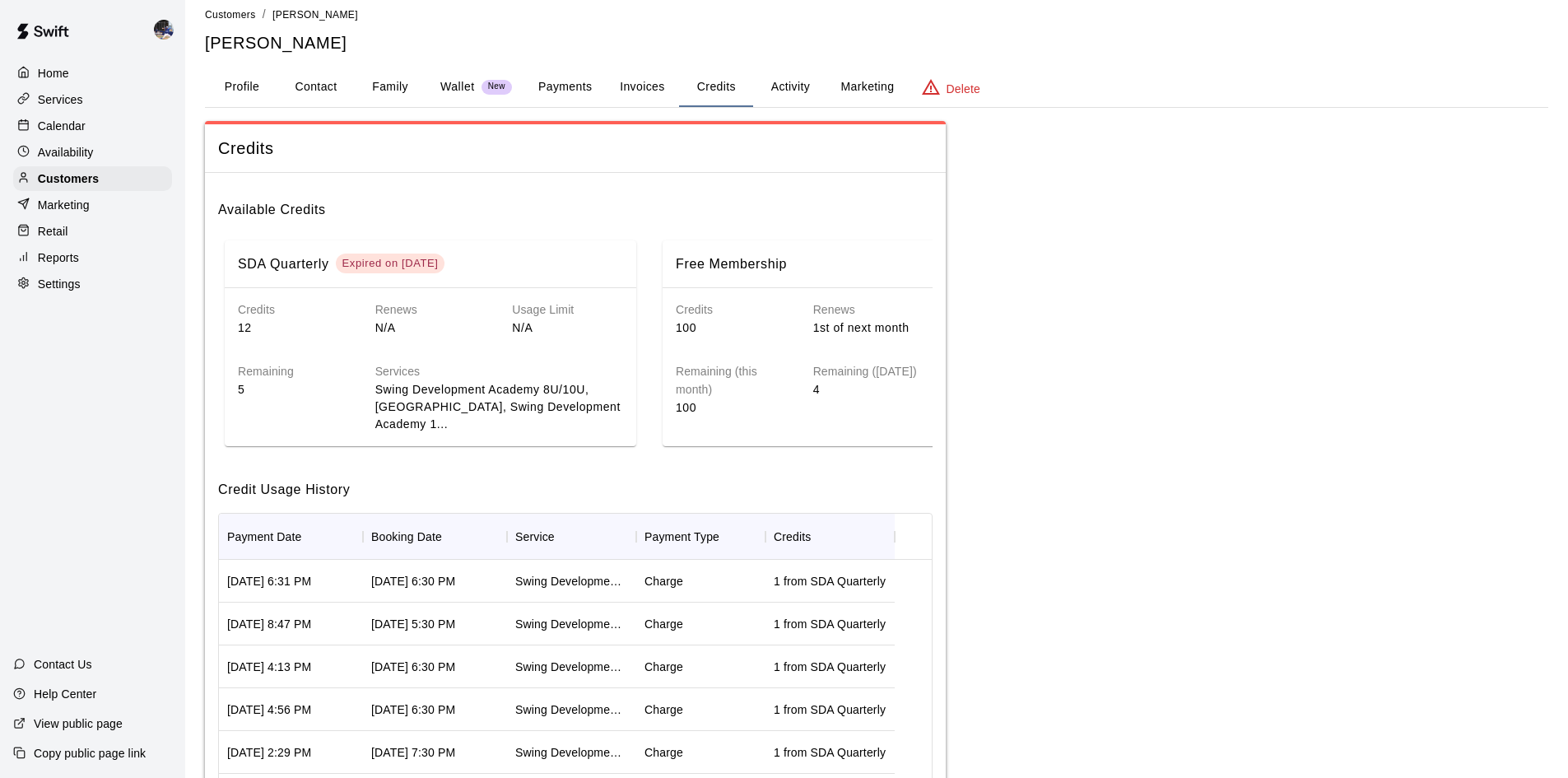
scroll to position [0, 5]
click at [79, 130] on p "Calendar" at bounding box center [61, 126] width 47 height 16
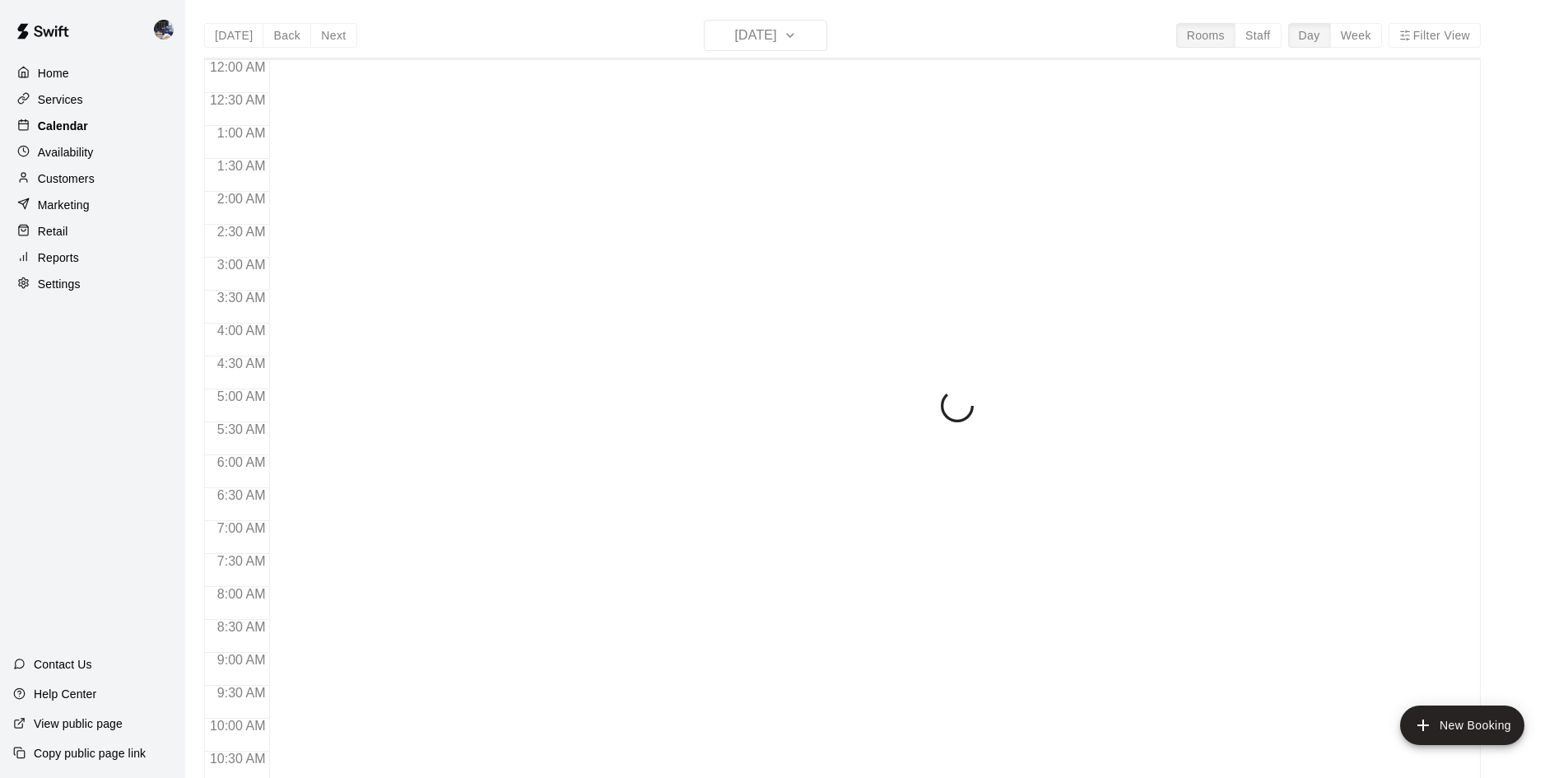
scroll to position [844, 0]
